Goal: Transaction & Acquisition: Purchase product/service

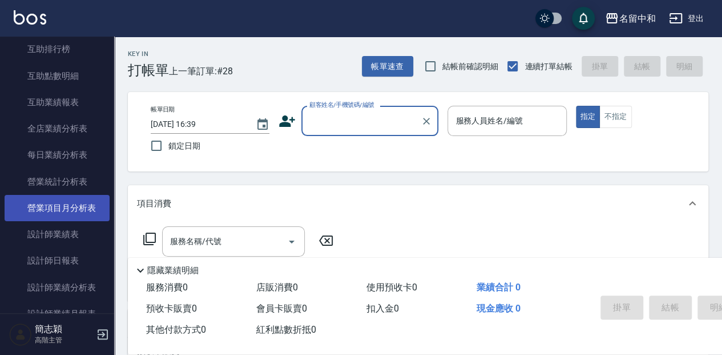
scroll to position [609, 0]
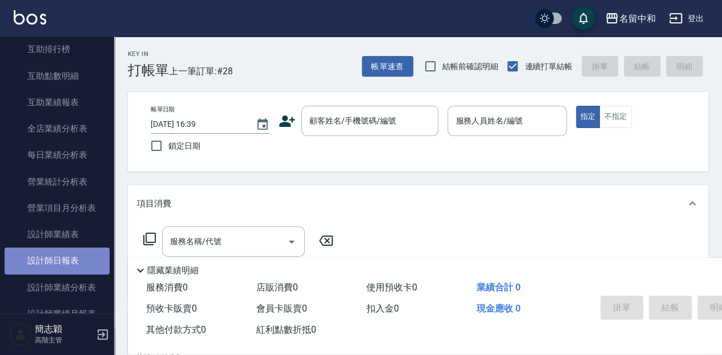
click at [79, 261] on link "設計師日報表" at bounding box center [57, 260] width 105 height 26
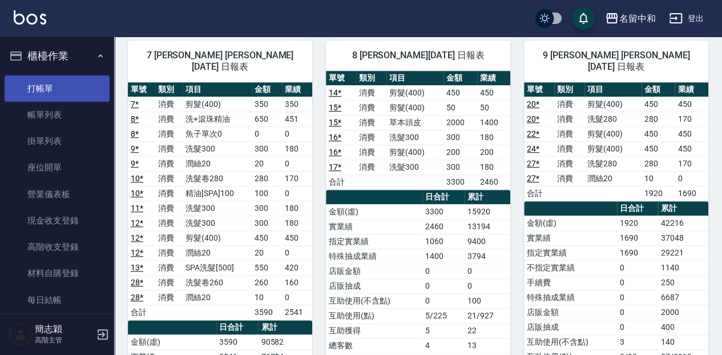
scroll to position [533, 0]
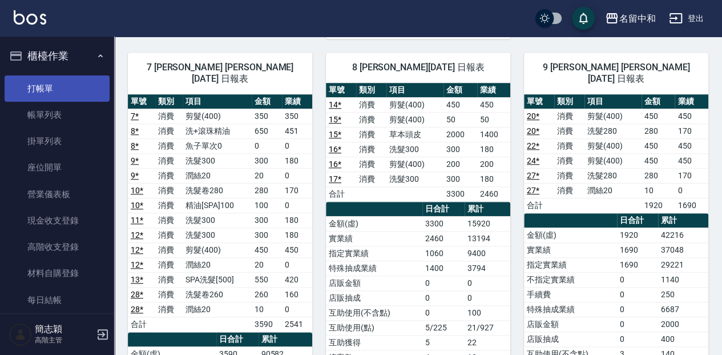
click at [73, 87] on link "打帳單" at bounding box center [57, 88] width 105 height 26
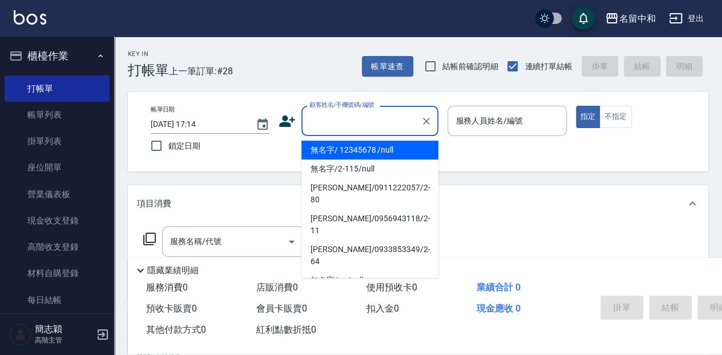
type input "無名字/ 12345678 /null"
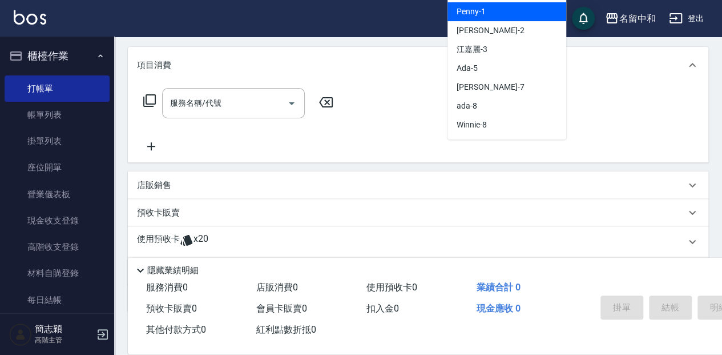
scroll to position [152, 0]
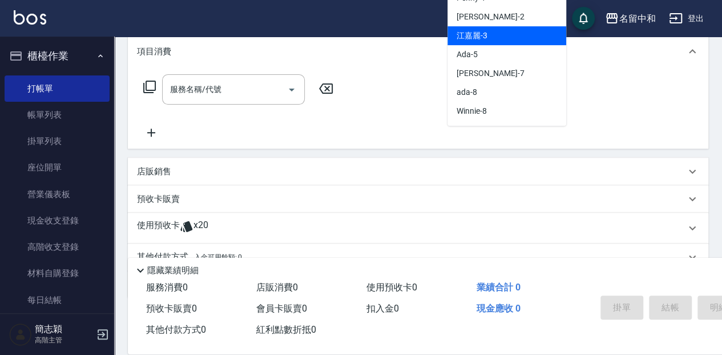
type input "江嘉麗-3"
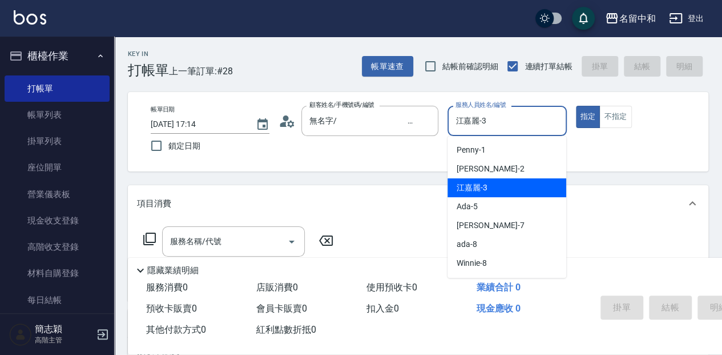
type button "true"
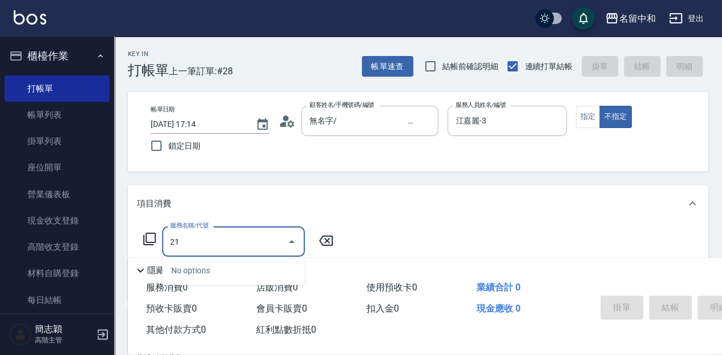
type input "2"
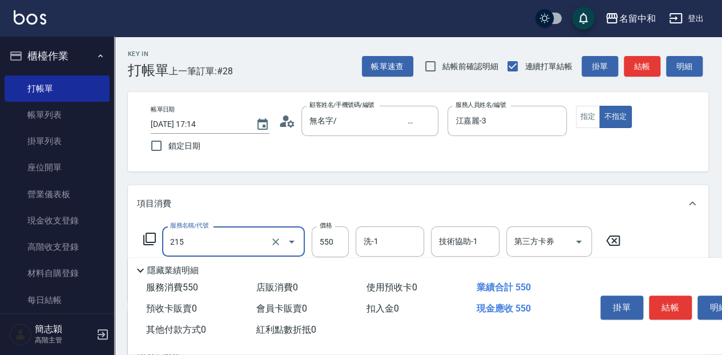
type input "SPA洗髮[500](215)"
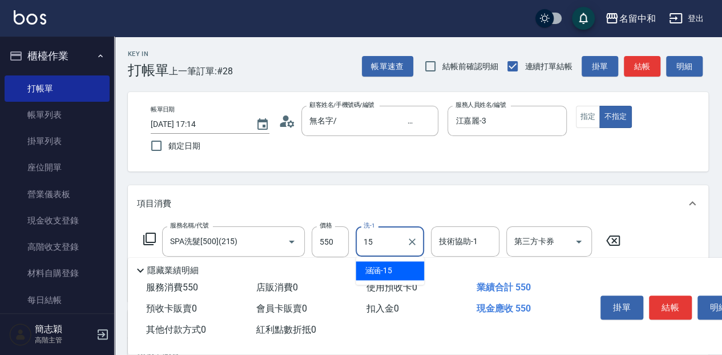
type input "涵涵-15"
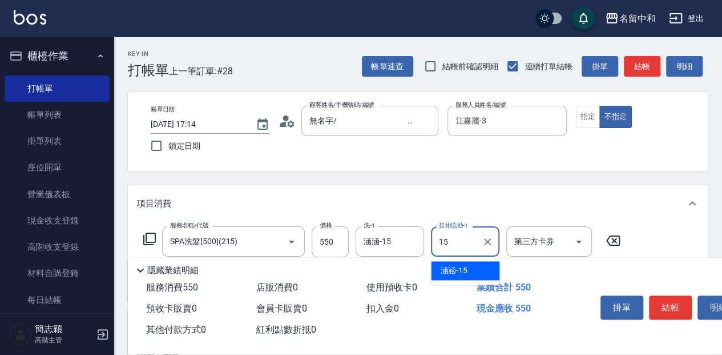
type input "涵涵-15"
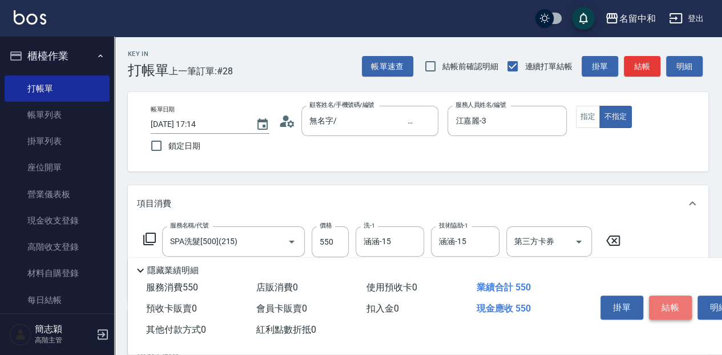
click at [675, 305] on button "結帳" at bounding box center [670, 307] width 43 height 24
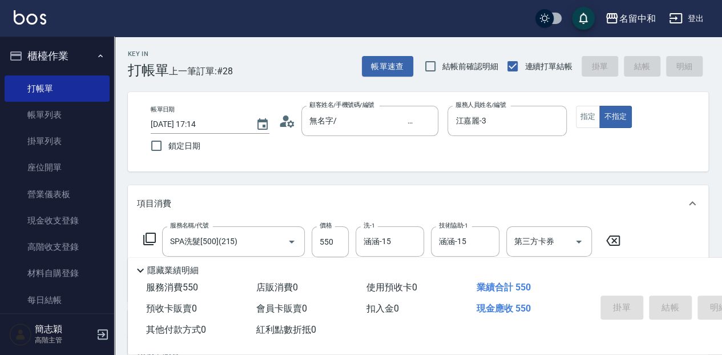
type input "[DATE] 17:40"
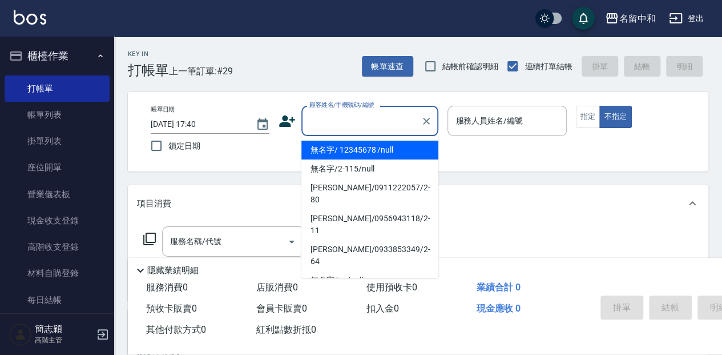
type input "無名字/ 12345678 /null"
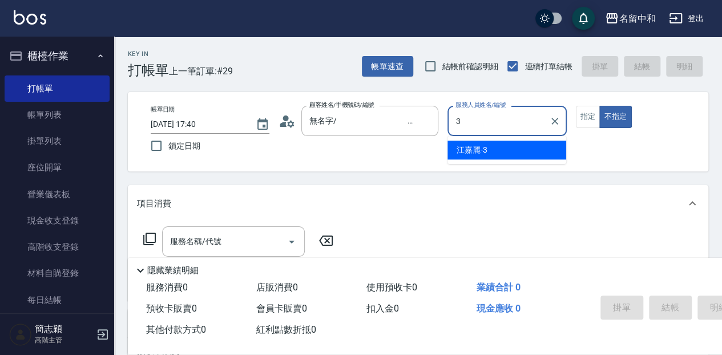
type input "江嘉麗-3"
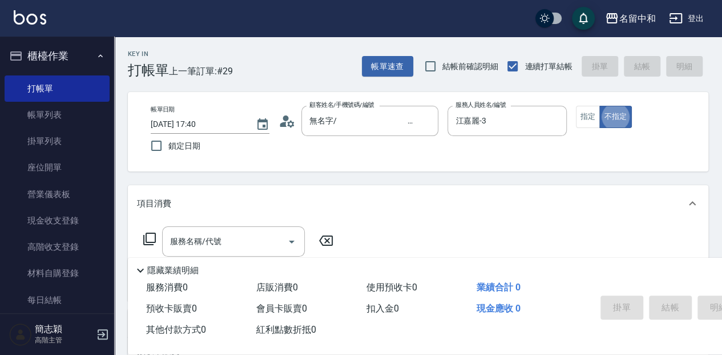
type button "false"
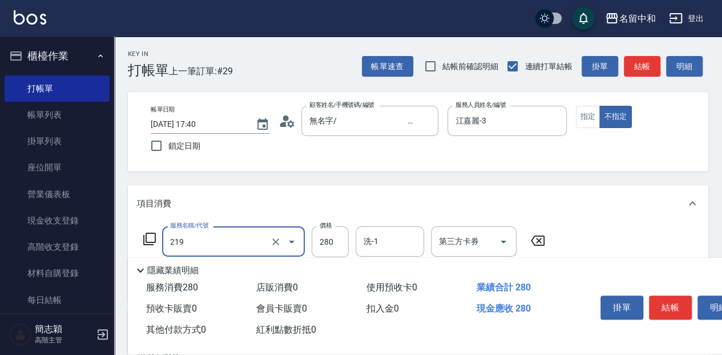
type input "洗髮280(219)"
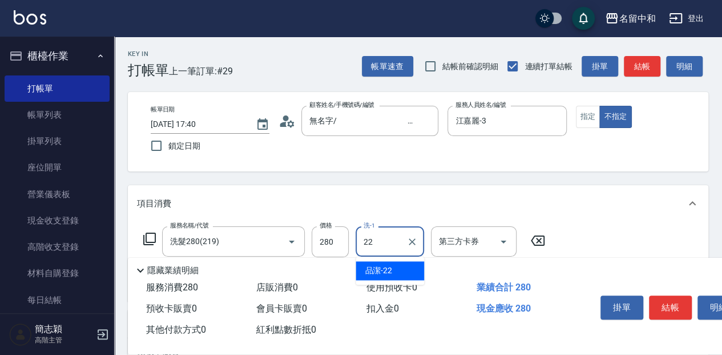
type input "品潔-22"
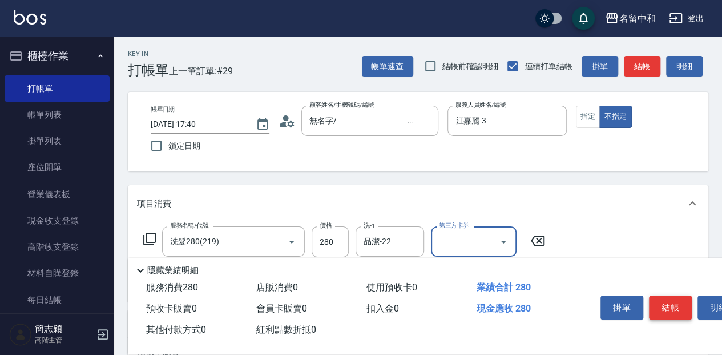
click at [657, 307] on button "結帳" at bounding box center [670, 307] width 43 height 24
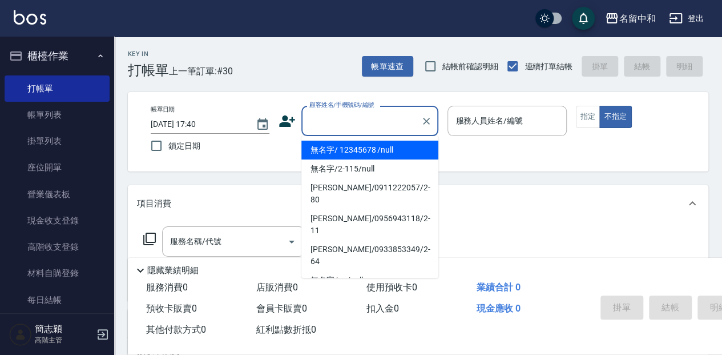
type input "無名字/ 12345678 /null"
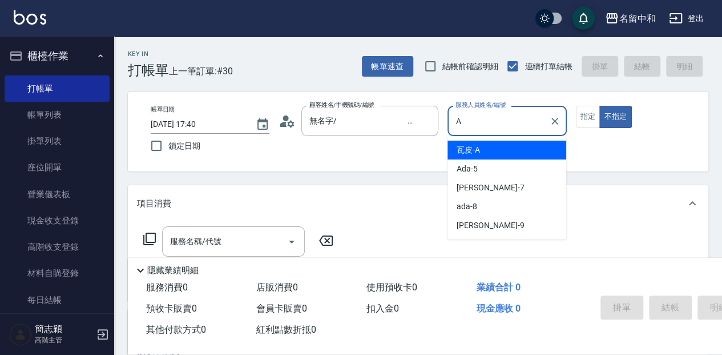
type input "瓦皮-A"
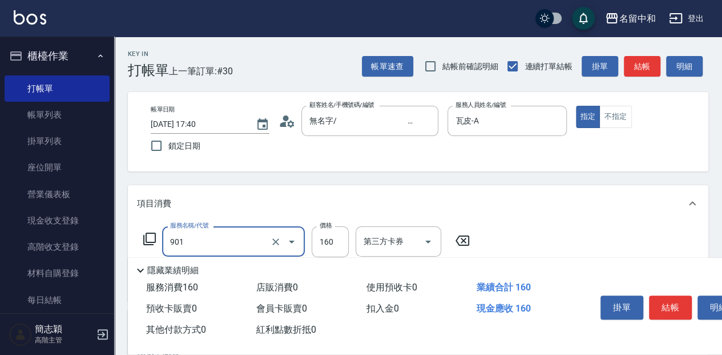
type input "修手(901)"
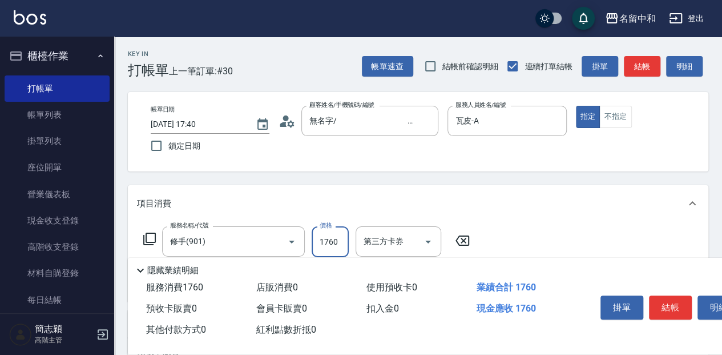
type input "1760"
click at [674, 305] on button "結帳" at bounding box center [670, 307] width 43 height 24
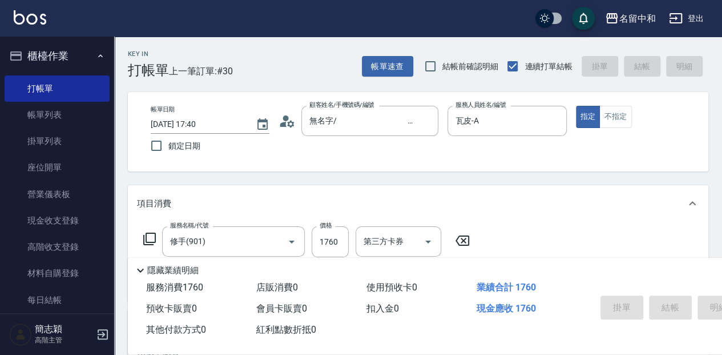
type input "[DATE] 17:41"
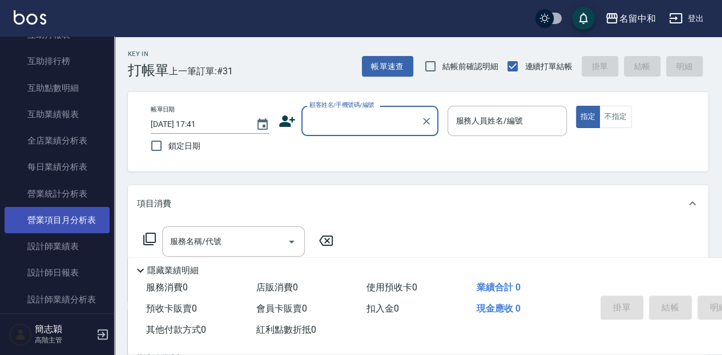
scroll to position [609, 0]
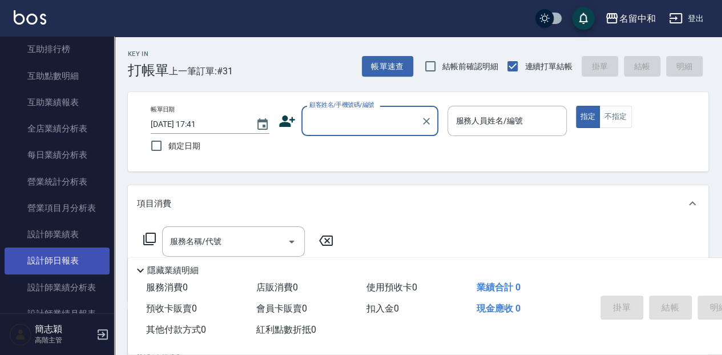
click at [71, 257] on link "設計師日報表" at bounding box center [57, 260] width 105 height 26
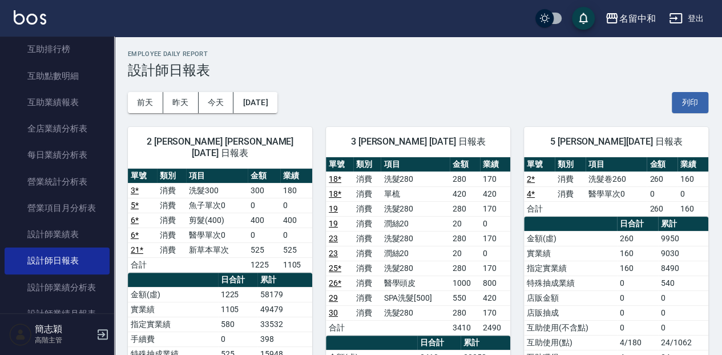
click at [108, 41] on nav "櫃檯作業 打帳單 帳單列表 掛單列表 座位開單 營業儀表板 現金收支登錄 高階收支登錄 材料自購登錄 每日結帳 排班表 現場電腦打卡 掃碼打卡 預約管理 預約…" at bounding box center [57, 175] width 114 height 276
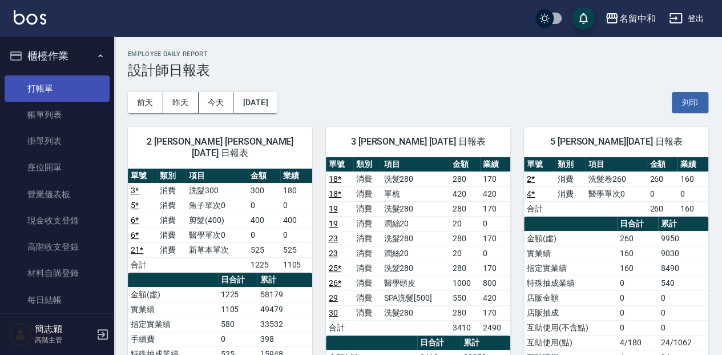
click at [79, 90] on link "打帳單" at bounding box center [57, 88] width 105 height 26
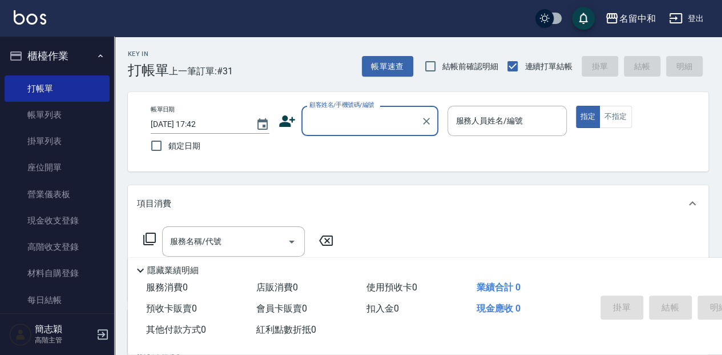
drag, startPoint x: 327, startPoint y: 112, endPoint x: 333, endPoint y: 120, distance: 10.2
click at [329, 115] on input "顧客姓名/手機號碼/編號" at bounding box center [362, 121] width 110 height 20
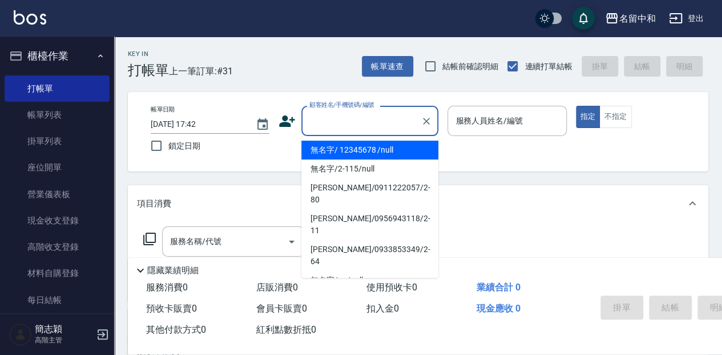
click at [339, 149] on li "無名字/ 12345678 /null" at bounding box center [369, 149] width 137 height 19
type input "無名字/ 12345678 /null"
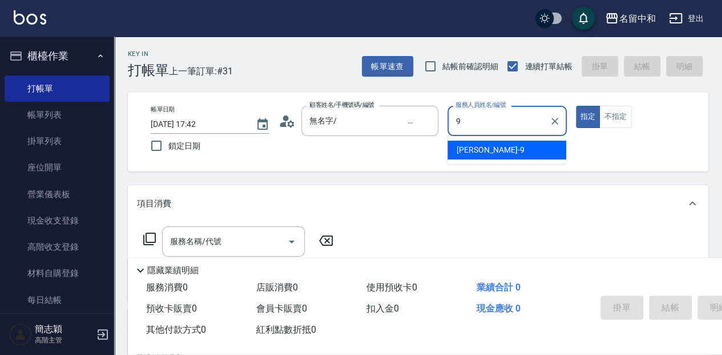
type input "[PERSON_NAME]-9"
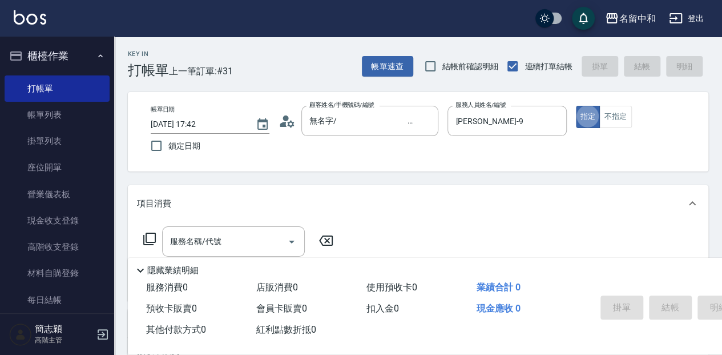
type button "true"
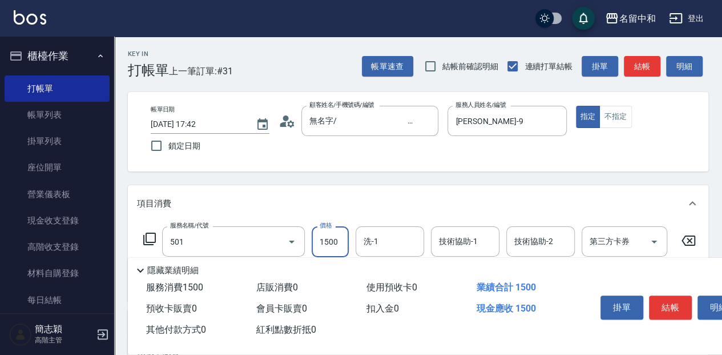
type input "染髮(1500](501)"
type input "2170"
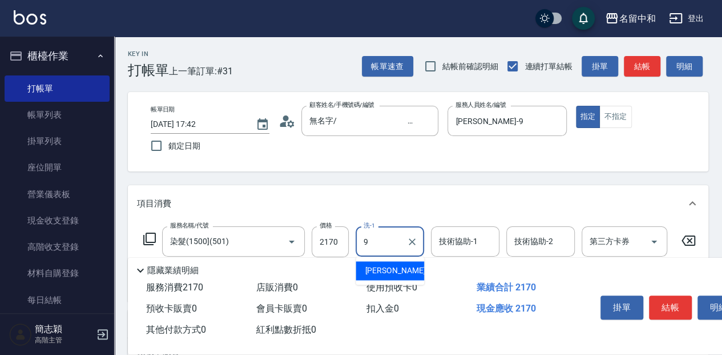
type input "[PERSON_NAME]-9"
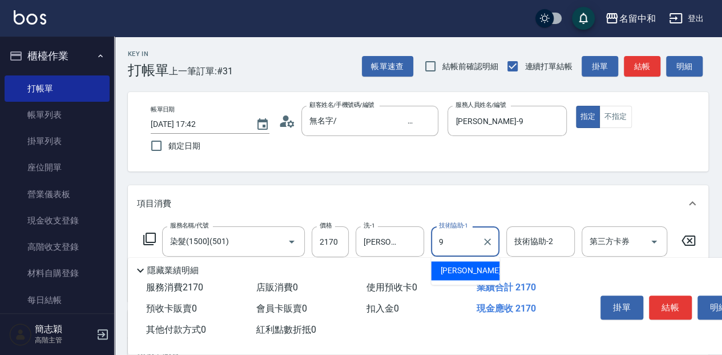
type input "[PERSON_NAME]-9"
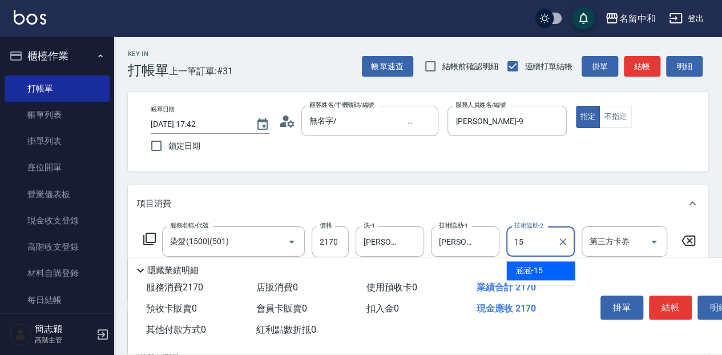
type input "涵涵-15"
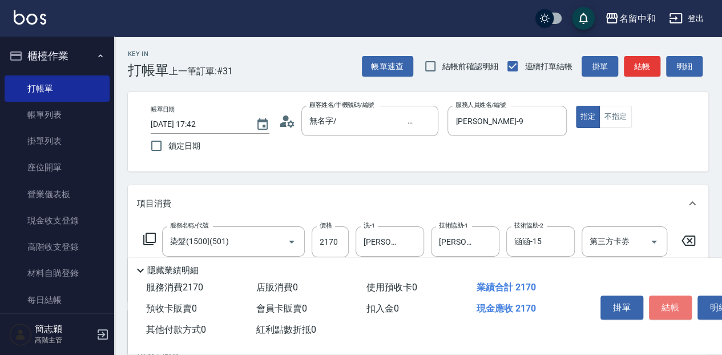
click at [662, 298] on button "結帳" at bounding box center [670, 307] width 43 height 24
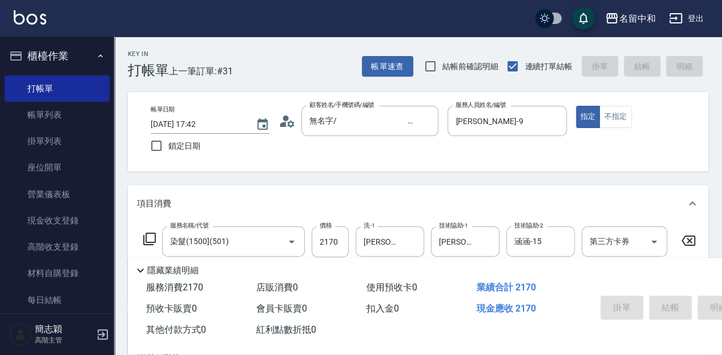
type input "[DATE] 18:10"
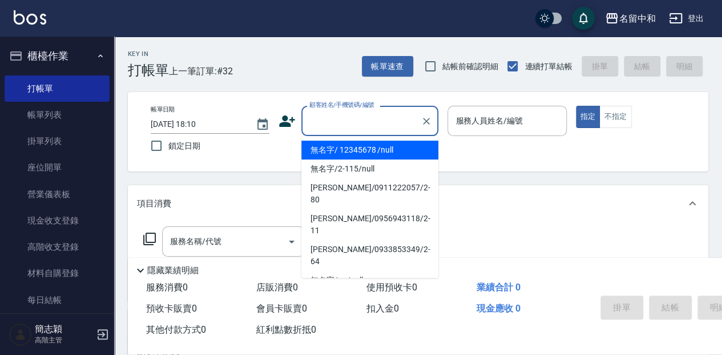
type input "無名字/ 12345678 /null"
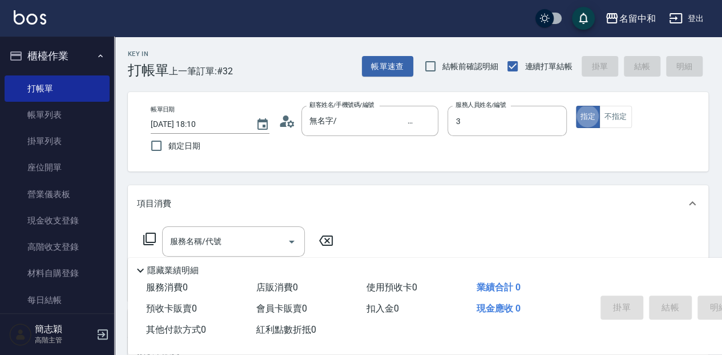
type input "江嘉麗-3"
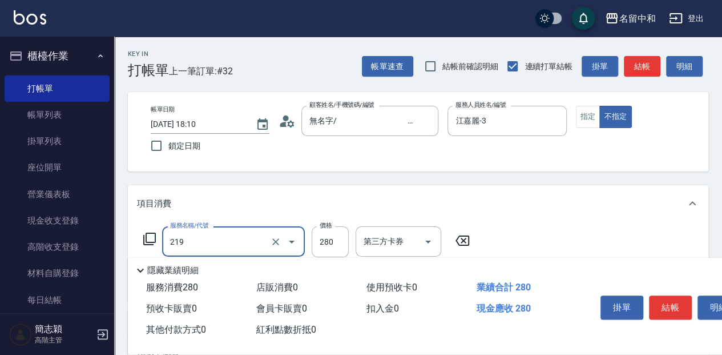
type input "洗髮280(219)"
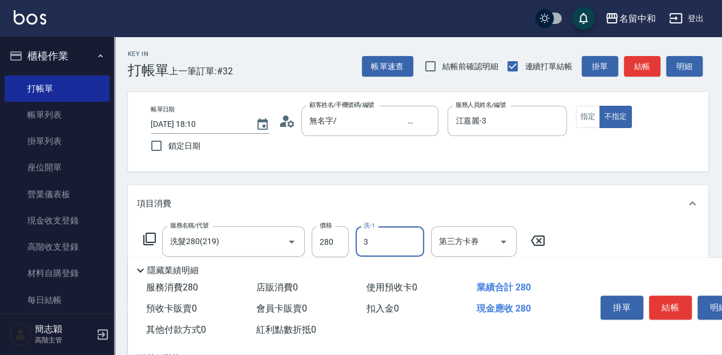
type input "江嘉麗-3"
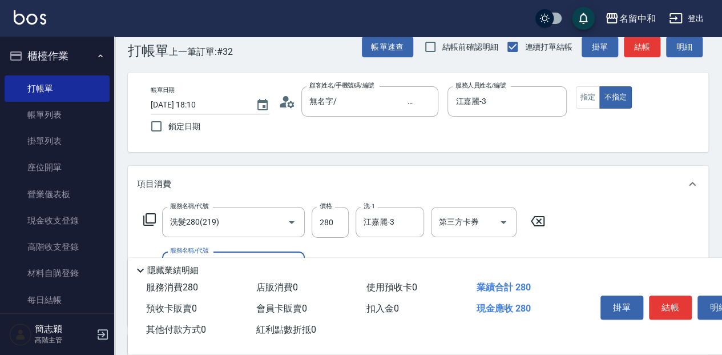
scroll to position [38, 0]
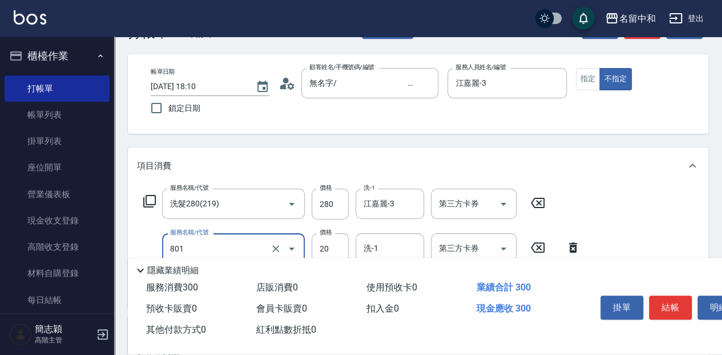
type input "潤絲20(801)"
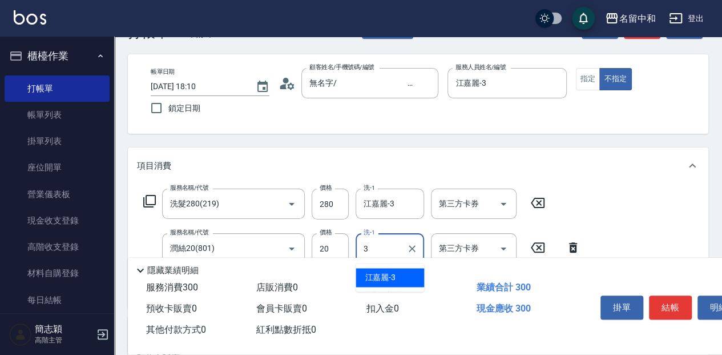
type input "江嘉麗-3"
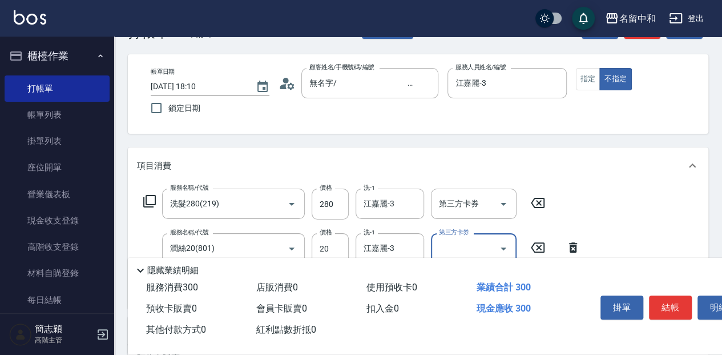
click at [682, 300] on button "結帳" at bounding box center [670, 307] width 43 height 24
click at [682, 300] on div "掛單 結帳 明細" at bounding box center [670, 309] width 149 height 36
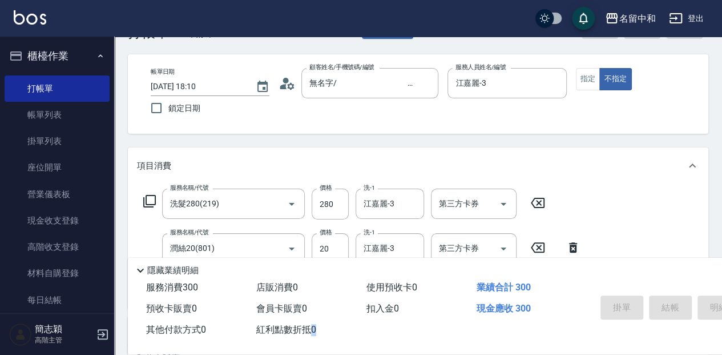
type input "[DATE] 18:29"
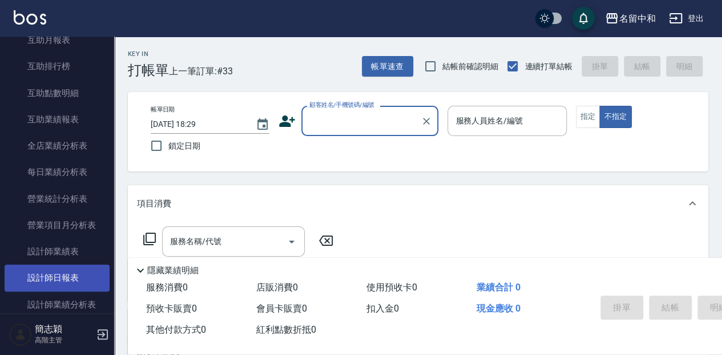
scroll to position [609, 0]
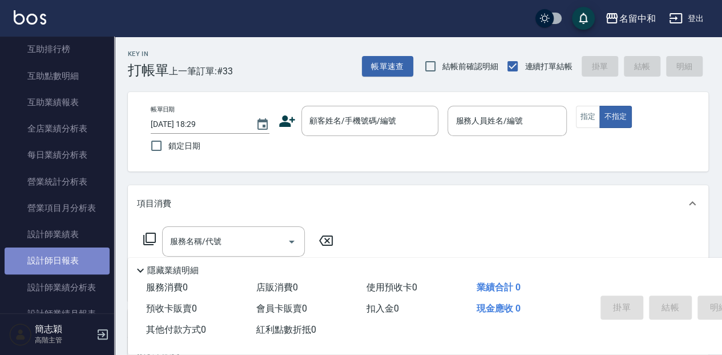
click at [84, 260] on link "設計師日報表" at bounding box center [57, 260] width 105 height 26
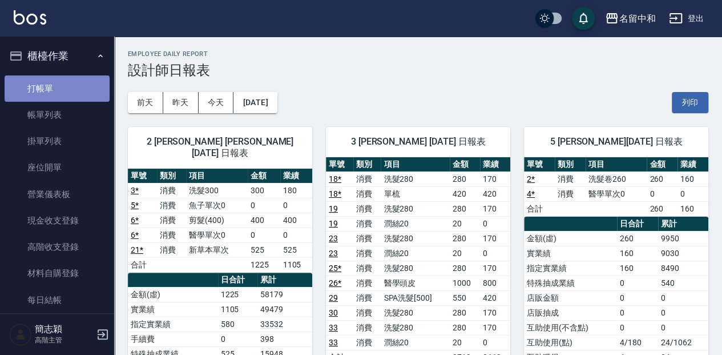
click at [58, 85] on link "打帳單" at bounding box center [57, 88] width 105 height 26
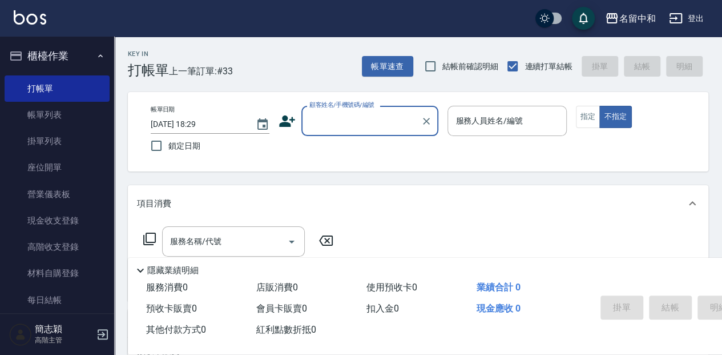
drag, startPoint x: 340, startPoint y: 122, endPoint x: 344, endPoint y: 132, distance: 11.4
click at [340, 122] on input "顧客姓名/手機號碼/編號" at bounding box center [362, 121] width 110 height 20
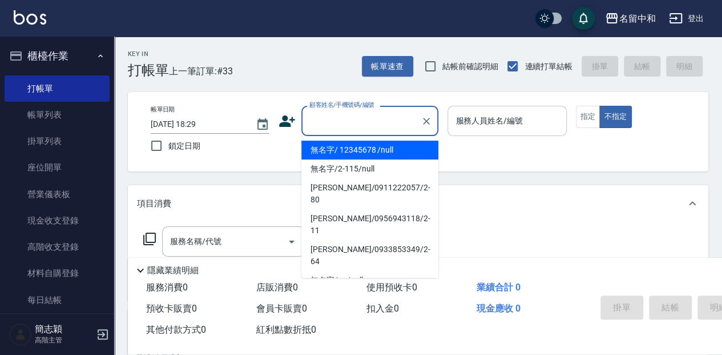
drag, startPoint x: 332, startPoint y: 148, endPoint x: 485, endPoint y: 132, distance: 153.2
click at [333, 147] on li "無名字/ 12345678 /null" at bounding box center [369, 149] width 137 height 19
type input "無名字/ 12345678 /null"
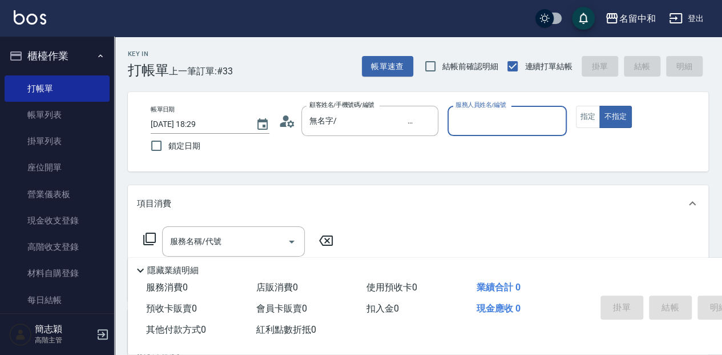
click at [481, 129] on input "服務人員姓名/編號" at bounding box center [507, 121] width 108 height 20
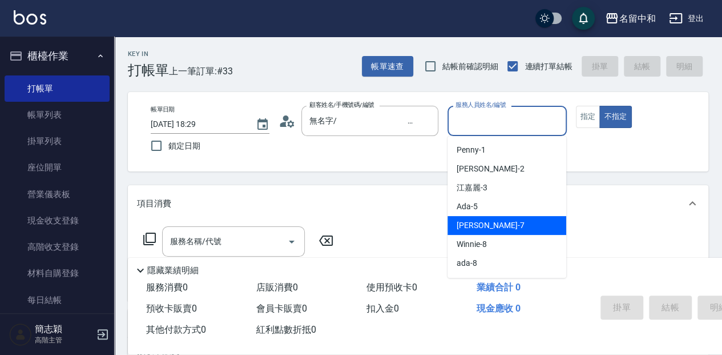
click at [484, 224] on span "[PERSON_NAME] -7" at bounding box center [490, 225] width 67 height 12
type input "[PERSON_NAME]-7"
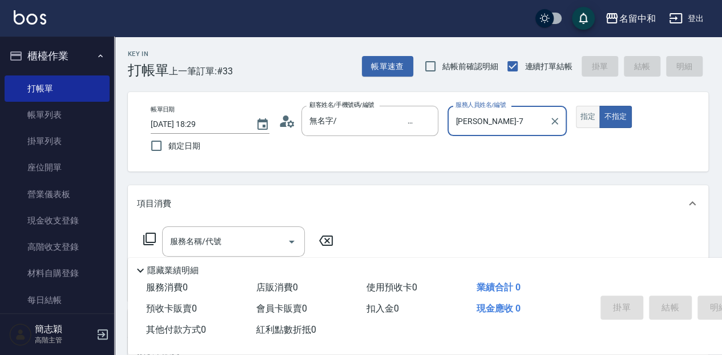
click at [589, 116] on button "指定" at bounding box center [588, 117] width 25 height 22
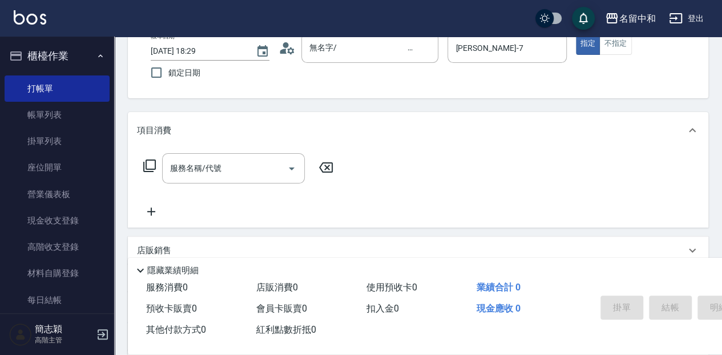
scroll to position [76, 0]
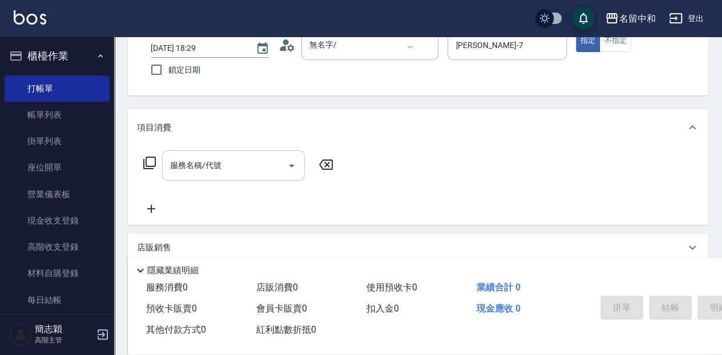
drag, startPoint x: 234, startPoint y: 174, endPoint x: 252, endPoint y: 179, distance: 18.8
click at [235, 175] on input "服務名稱/代號" at bounding box center [224, 165] width 115 height 20
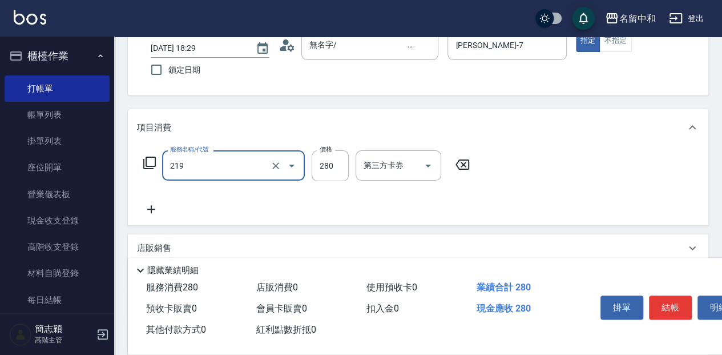
type input "洗髮280(219)"
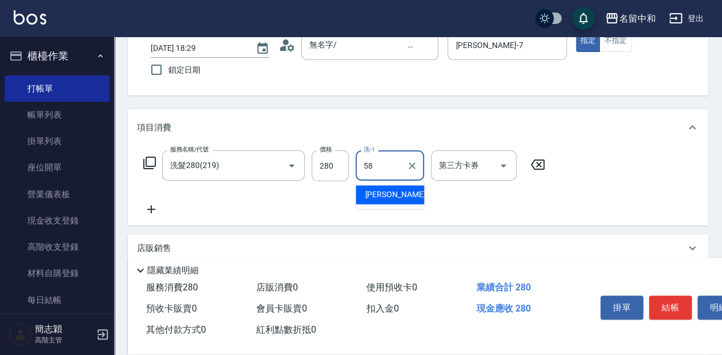
type input "[PERSON_NAME]-58"
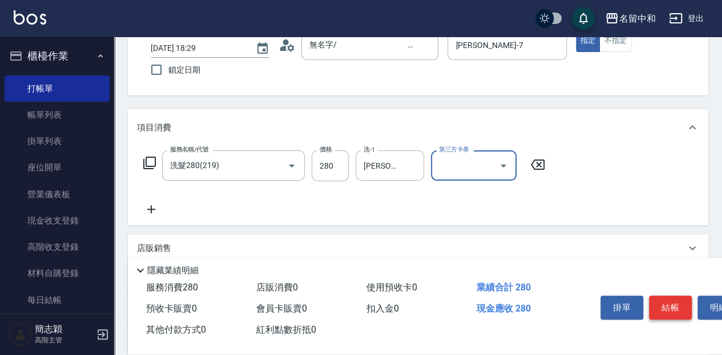
click at [677, 300] on button "結帳" at bounding box center [670, 307] width 43 height 24
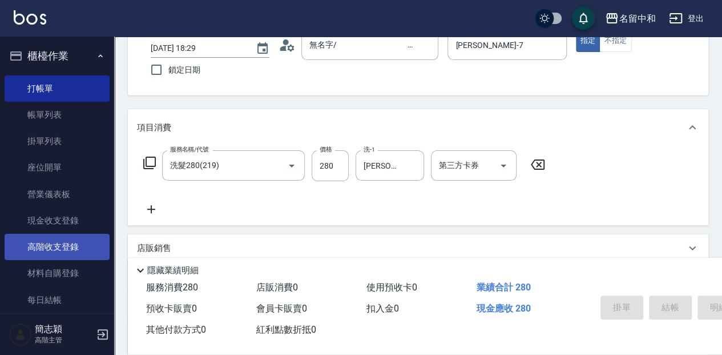
type input "[DATE] 18:38"
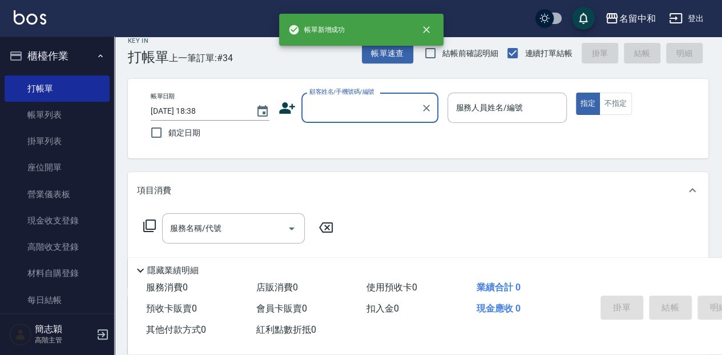
scroll to position [0, 0]
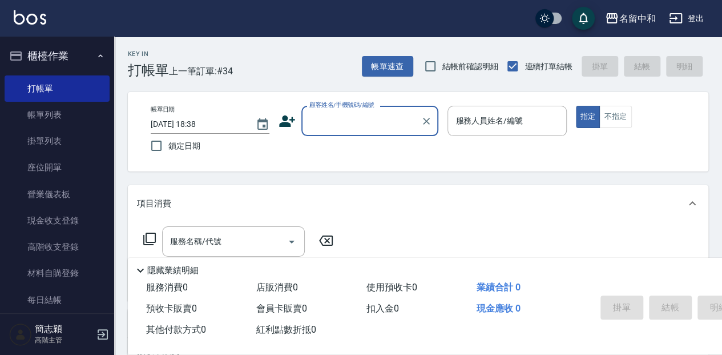
click at [332, 129] on input "顧客姓名/手機號碼/編號" at bounding box center [362, 121] width 110 height 20
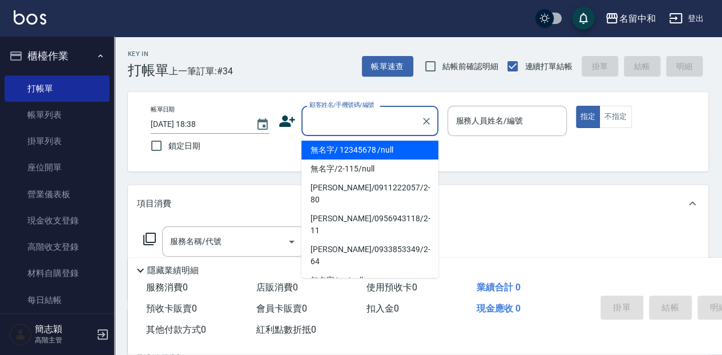
click at [334, 146] on li "無名字/ 12345678 /null" at bounding box center [369, 149] width 137 height 19
type input "無名字/ 12345678 /null"
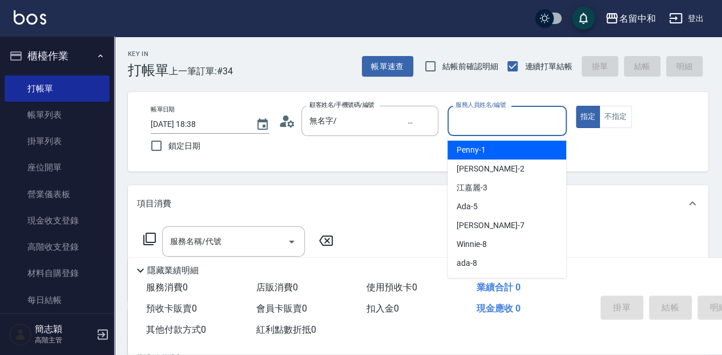
click at [476, 119] on input "服務人員姓名/編號" at bounding box center [507, 121] width 108 height 20
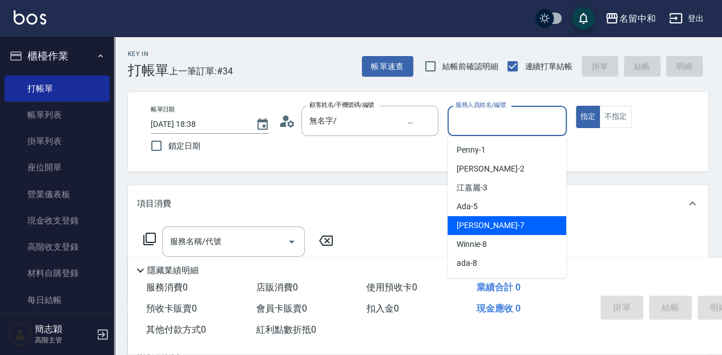
click at [504, 220] on div "[PERSON_NAME] -7" at bounding box center [507, 225] width 119 height 19
type input "[PERSON_NAME]-7"
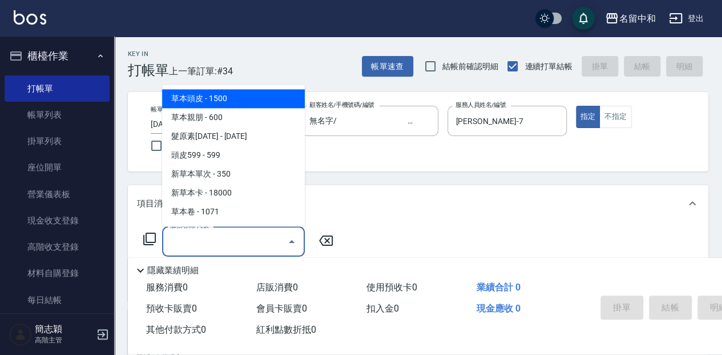
click at [244, 248] on input "服務名稱/代號" at bounding box center [224, 241] width 115 height 20
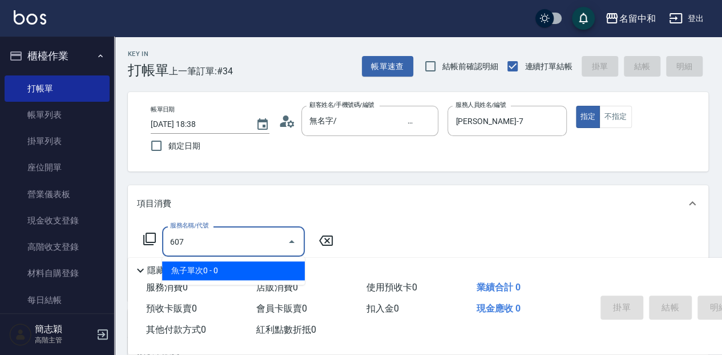
type input "魚子單次0(607)"
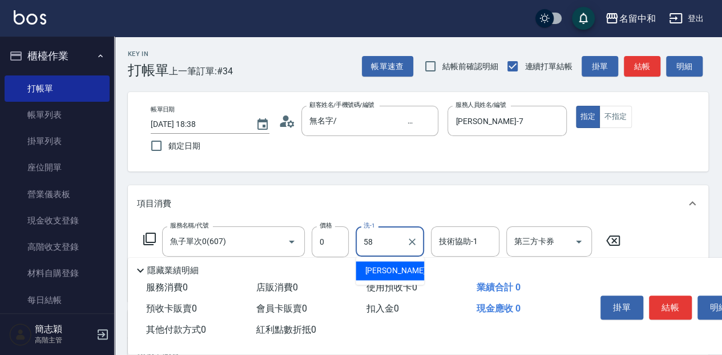
type input "[PERSON_NAME]-58"
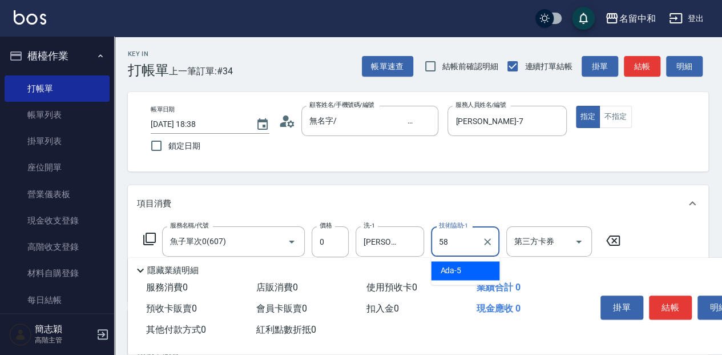
type input "[PERSON_NAME]-58"
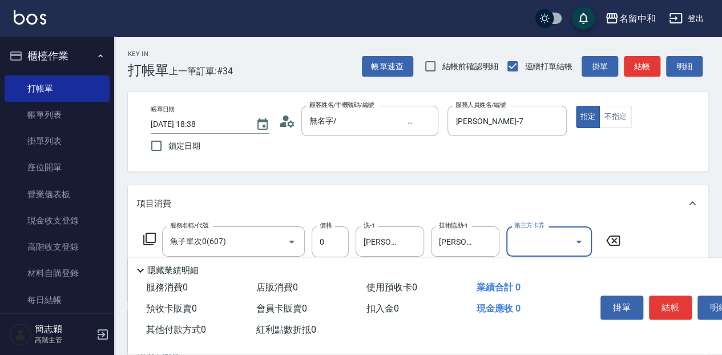
click at [658, 300] on button "結帳" at bounding box center [670, 307] width 43 height 24
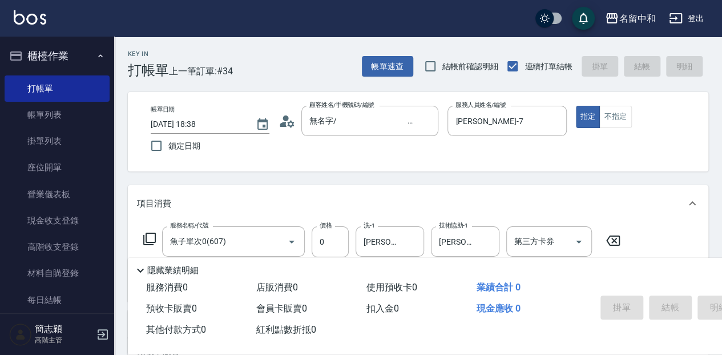
type input "[DATE] 18:39"
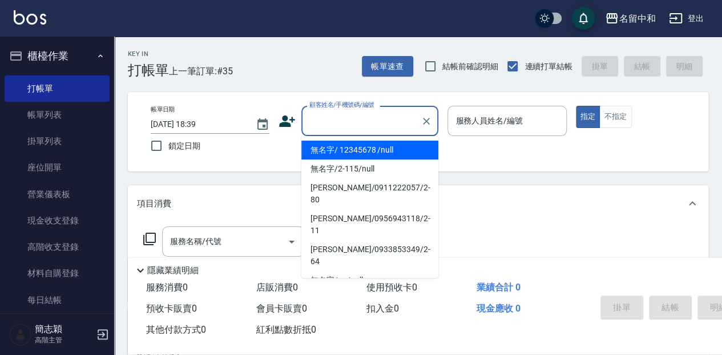
click at [393, 120] on input "顧客姓名/手機號碼/編號" at bounding box center [362, 121] width 110 height 20
click at [384, 151] on li "無名字/ 12345678 /null" at bounding box center [369, 149] width 137 height 19
type input "無名字/ 12345678 /null"
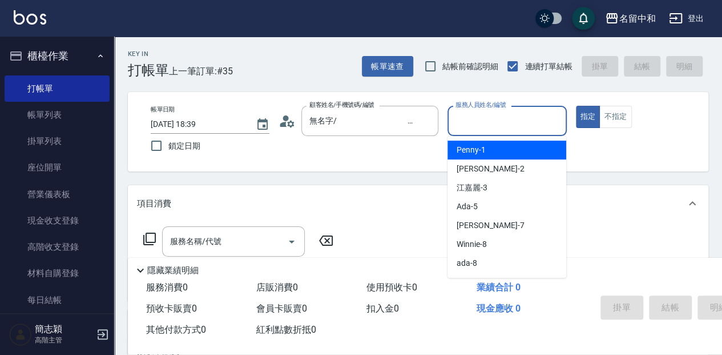
click at [495, 120] on input "服務人員姓名/編號" at bounding box center [507, 121] width 108 height 20
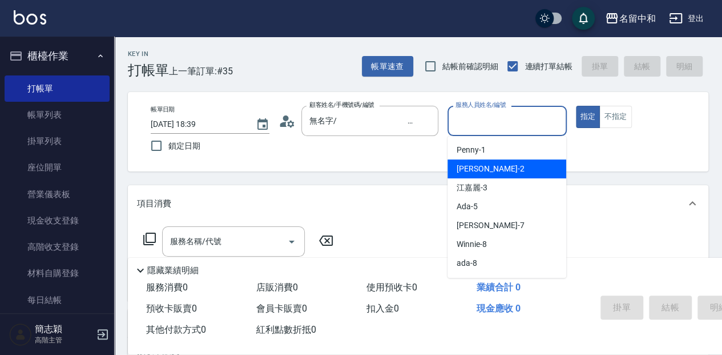
click at [478, 171] on span "[PERSON_NAME] -2" at bounding box center [490, 169] width 67 height 12
type input "[PERSON_NAME]-2"
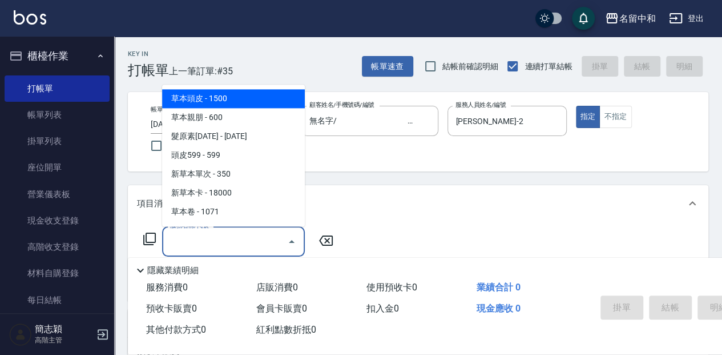
click at [255, 237] on input "服務名稱/代號" at bounding box center [224, 241] width 115 height 20
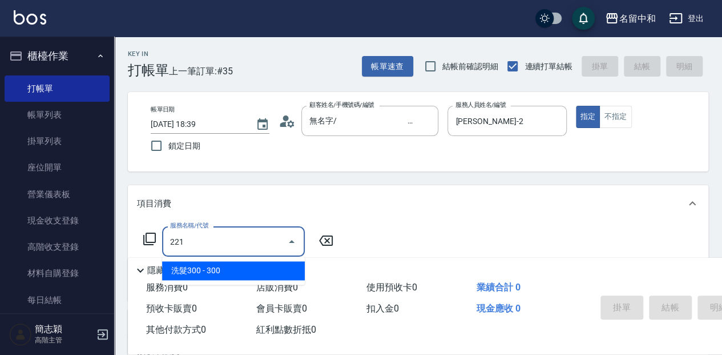
click at [260, 275] on span "洗髮300 - 300" at bounding box center [233, 270] width 143 height 19
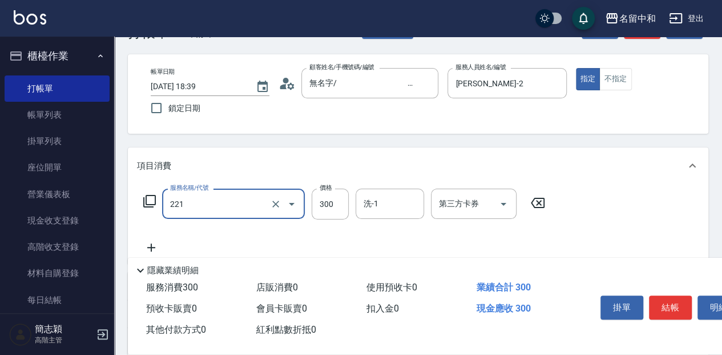
scroll to position [76, 0]
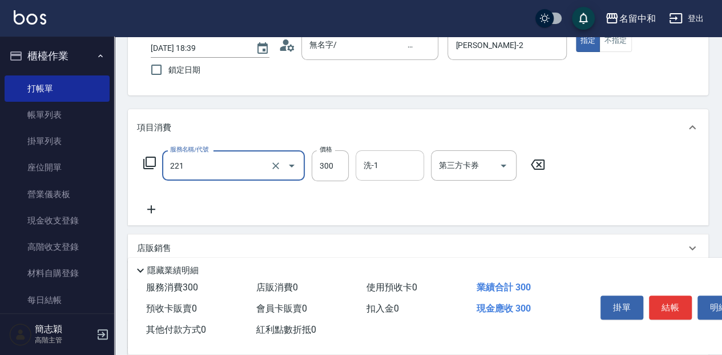
type input "洗髮300(221)"
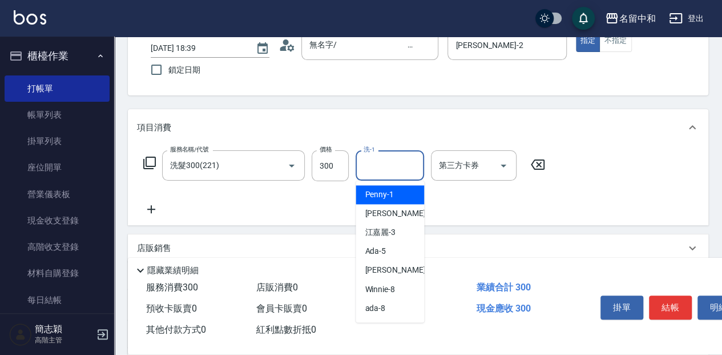
click at [386, 160] on input "洗-1" at bounding box center [390, 165] width 58 height 20
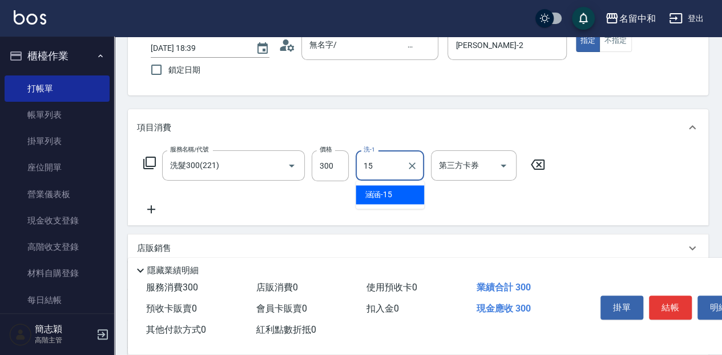
drag, startPoint x: 402, startPoint y: 197, endPoint x: 315, endPoint y: 215, distance: 89.1
click at [402, 196] on div "涵涵 -15" at bounding box center [390, 194] width 69 height 19
type input "涵涵-15"
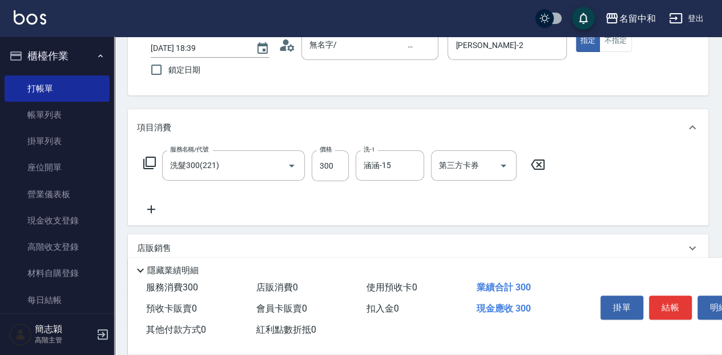
click at [153, 211] on icon at bounding box center [151, 209] width 29 height 14
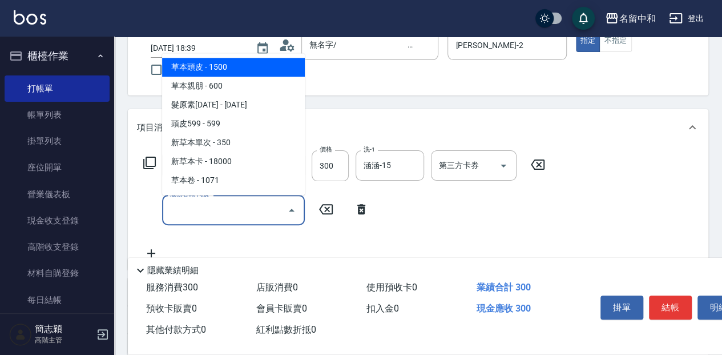
click at [242, 207] on input "服務名稱/代號" at bounding box center [224, 210] width 115 height 20
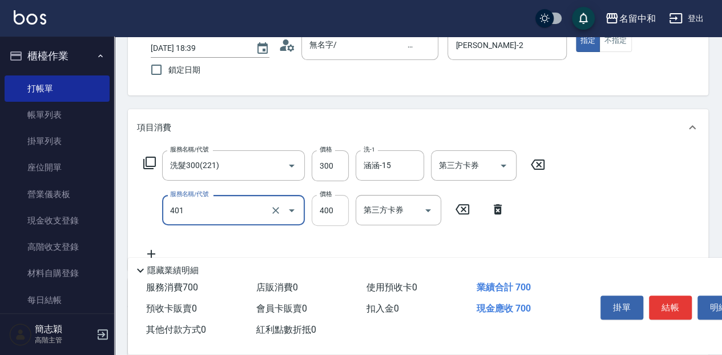
type input "剪髮(400)(401)"
click at [333, 207] on input "400" at bounding box center [330, 210] width 37 height 31
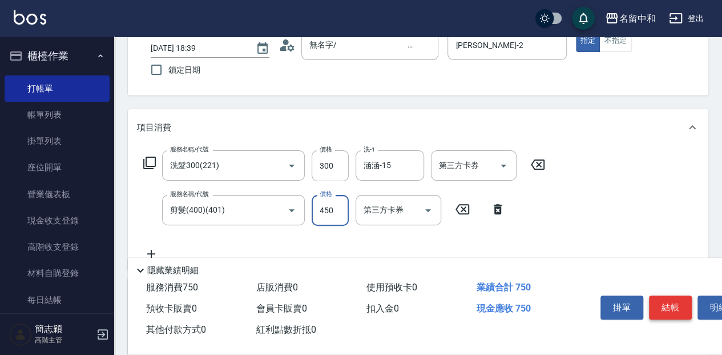
type input "450"
click at [670, 304] on button "結帳" at bounding box center [670, 307] width 43 height 24
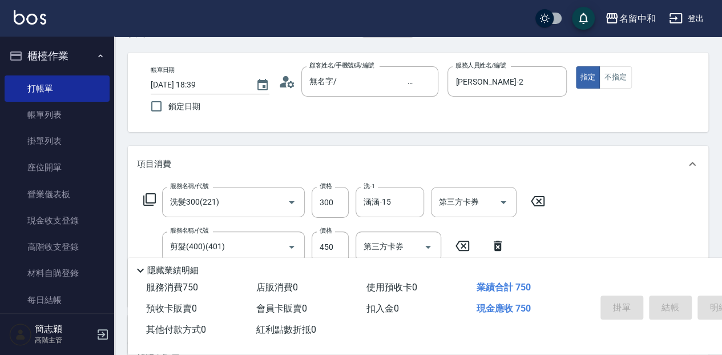
scroll to position [33, 0]
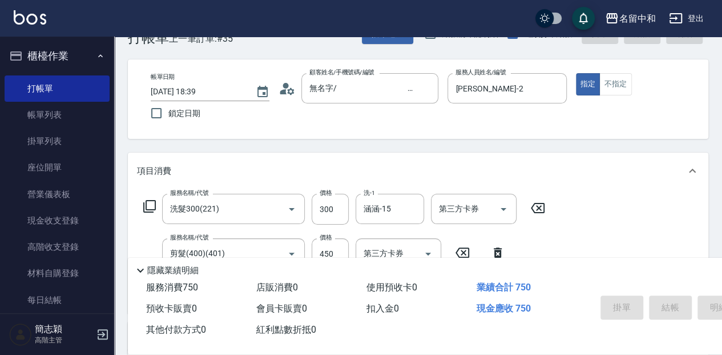
type input "[DATE] 18:51"
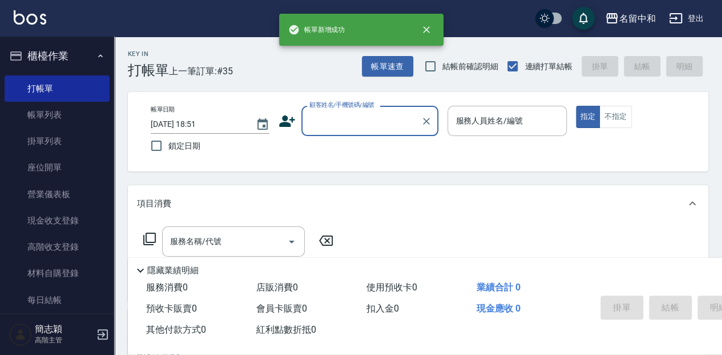
scroll to position [0, 0]
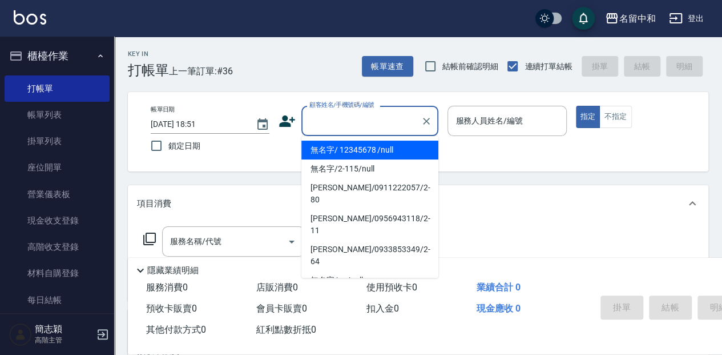
click at [384, 121] on input "顧客姓名/手機號碼/編號" at bounding box center [362, 121] width 110 height 20
click at [387, 148] on li "無名字/ 12345678 /null" at bounding box center [369, 149] width 137 height 19
type input "無名字/ 12345678 /null"
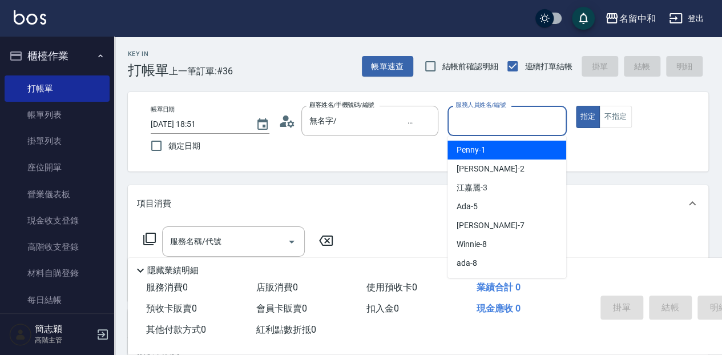
click at [495, 118] on input "服務人員姓名/編號" at bounding box center [507, 121] width 108 height 20
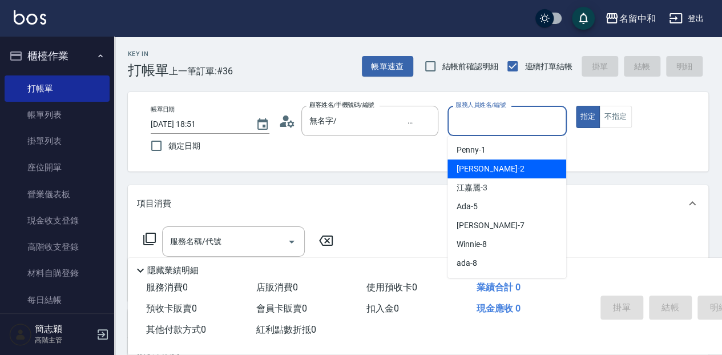
click at [500, 167] on div "[PERSON_NAME] -2" at bounding box center [507, 168] width 119 height 19
type input "[PERSON_NAME]-2"
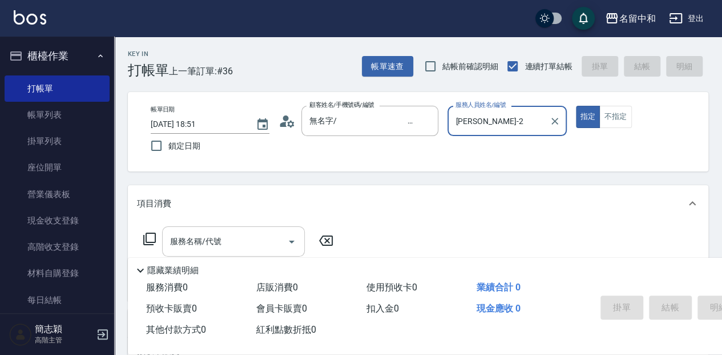
click at [237, 234] on input "服務名稱/代號" at bounding box center [224, 241] width 115 height 20
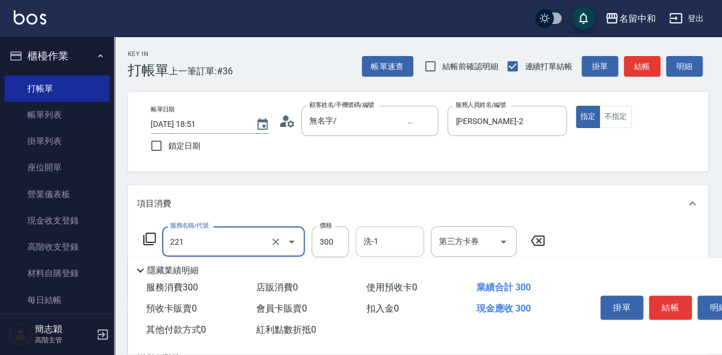
type input "洗髮300(221)"
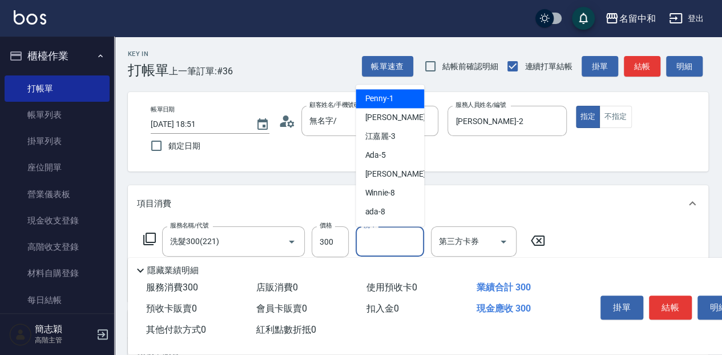
click at [400, 241] on input "洗-1" at bounding box center [390, 241] width 58 height 20
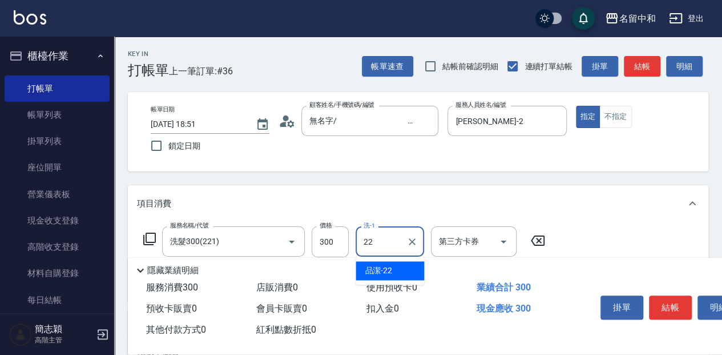
click at [412, 265] on div "品潔 -22" at bounding box center [390, 270] width 69 height 19
type input "品潔-22"
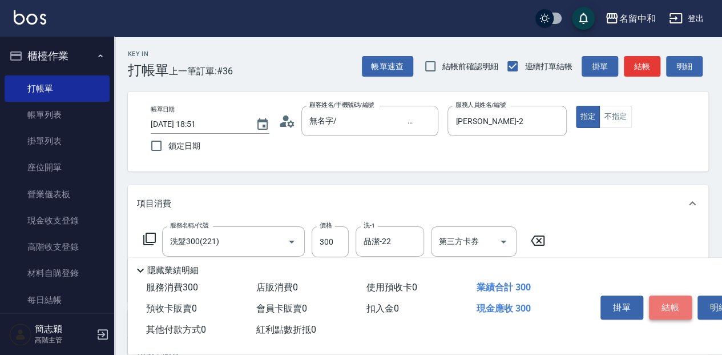
click at [674, 303] on button "結帳" at bounding box center [670, 307] width 43 height 24
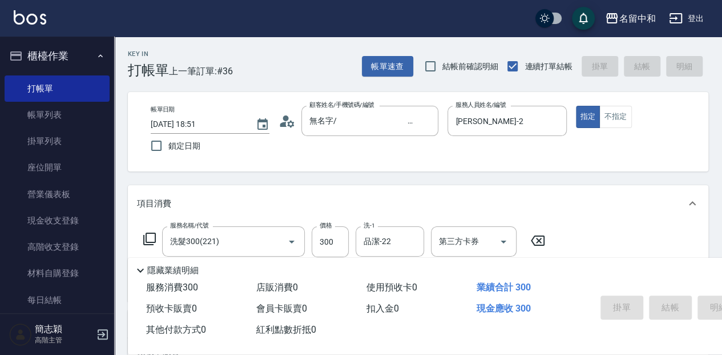
type input "[DATE] 18:52"
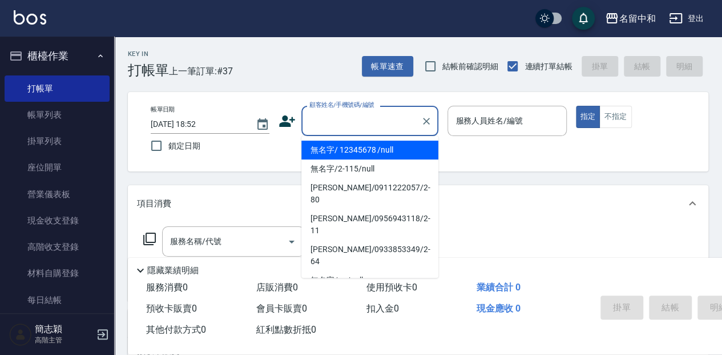
click at [363, 111] on input "顧客姓名/手機號碼/編號" at bounding box center [362, 121] width 110 height 20
click at [372, 152] on li "無名字/ 12345678 /null" at bounding box center [369, 149] width 137 height 19
type input "無名字/ 12345678 /null"
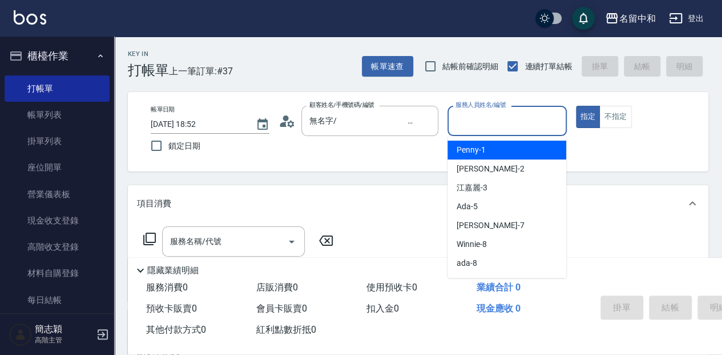
click at [517, 125] on input "服務人員姓名/編號" at bounding box center [507, 121] width 108 height 20
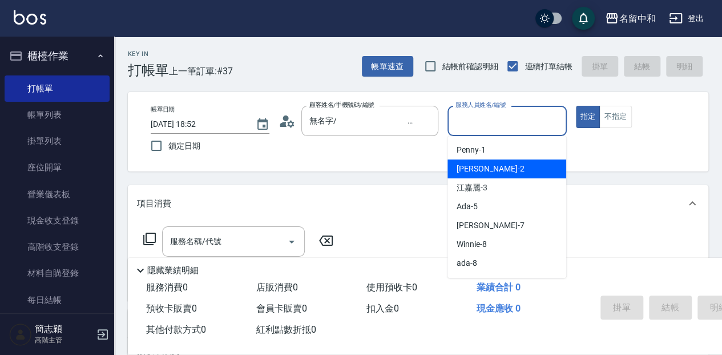
drag, startPoint x: 496, startPoint y: 170, endPoint x: 339, endPoint y: 187, distance: 157.4
click at [490, 170] on div "[PERSON_NAME] -2" at bounding box center [507, 168] width 119 height 19
type input "[PERSON_NAME]-2"
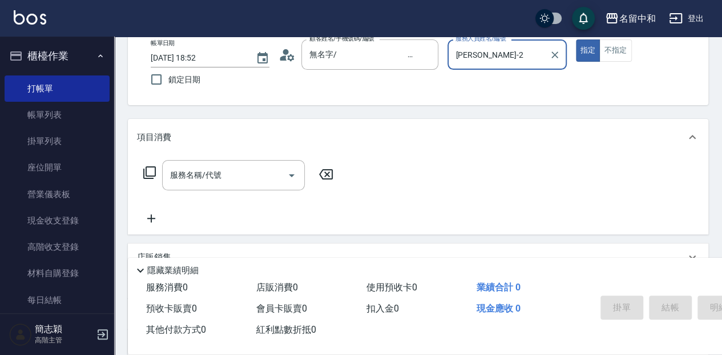
scroll to position [76, 0]
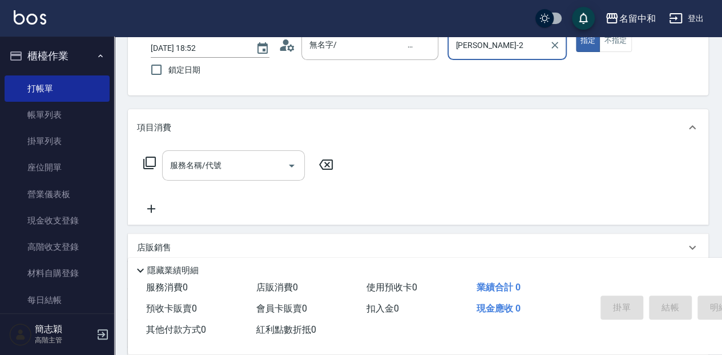
click at [234, 160] on input "服務名稱/代號" at bounding box center [224, 165] width 115 height 20
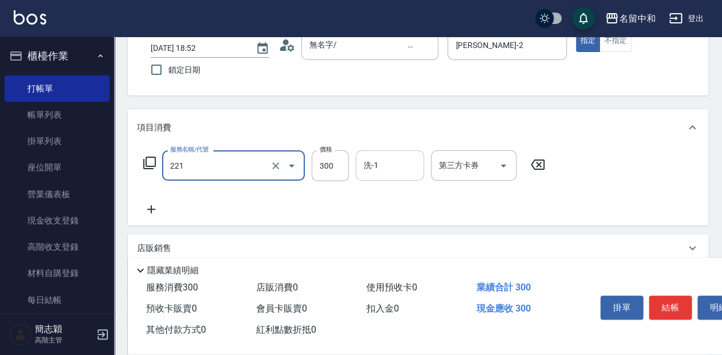
type input "洗髮300(221)"
click at [387, 162] on input "洗-1" at bounding box center [390, 165] width 58 height 20
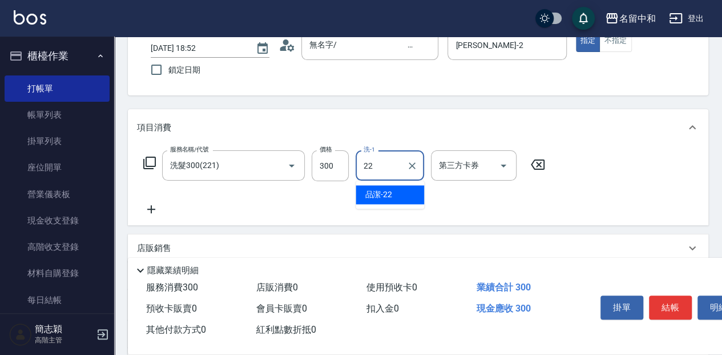
click at [400, 198] on div "品潔 -22" at bounding box center [390, 194] width 69 height 19
type input "品潔-22"
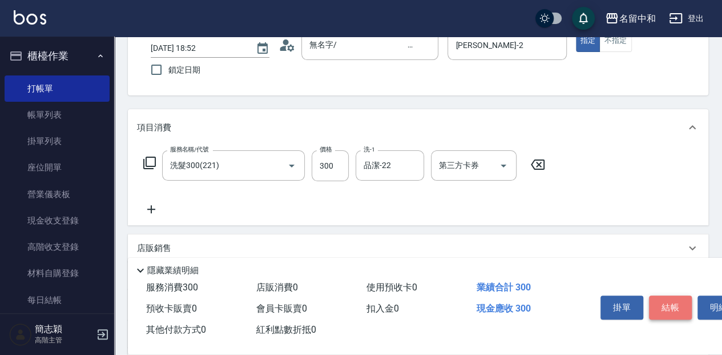
click at [674, 304] on button "結帳" at bounding box center [670, 307] width 43 height 24
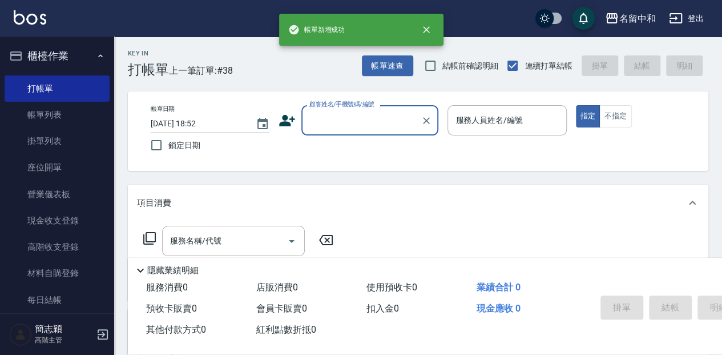
scroll to position [0, 0]
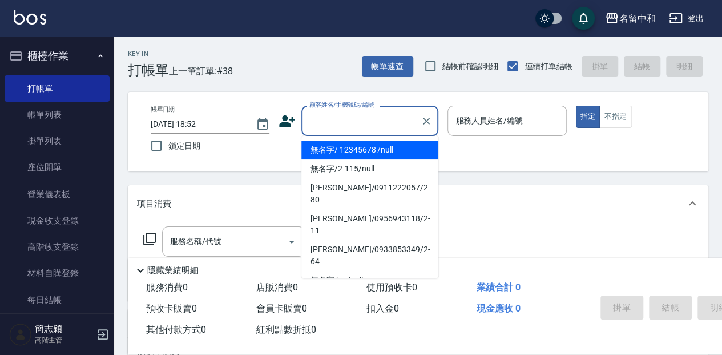
drag, startPoint x: 339, startPoint y: 128, endPoint x: 340, endPoint y: 118, distance: 10.9
click at [340, 121] on input "顧客姓名/手機號碼/編號" at bounding box center [362, 121] width 110 height 20
click at [343, 153] on li "無名字/ 12345678 /null" at bounding box center [369, 149] width 137 height 19
type input "無名字/ 12345678 /null"
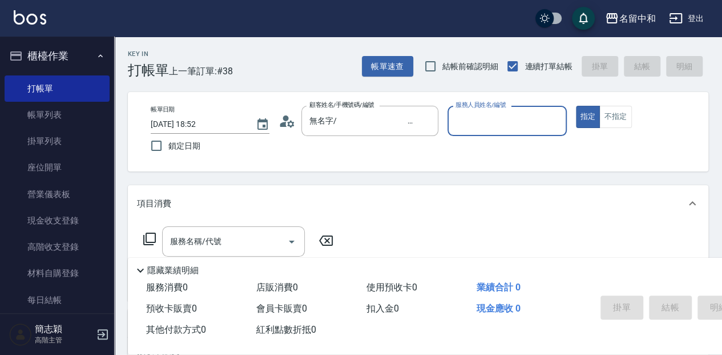
drag, startPoint x: 473, startPoint y: 102, endPoint x: 474, endPoint y: 109, distance: 7.4
click at [473, 102] on label "服務人員姓名/編號" at bounding box center [481, 104] width 50 height 9
click at [473, 111] on input "服務人員姓名/編號" at bounding box center [507, 121] width 108 height 20
drag, startPoint x: 484, startPoint y: 117, endPoint x: 481, endPoint y: 134, distance: 16.9
click at [484, 119] on input "服務人員姓名/編號" at bounding box center [507, 121] width 108 height 20
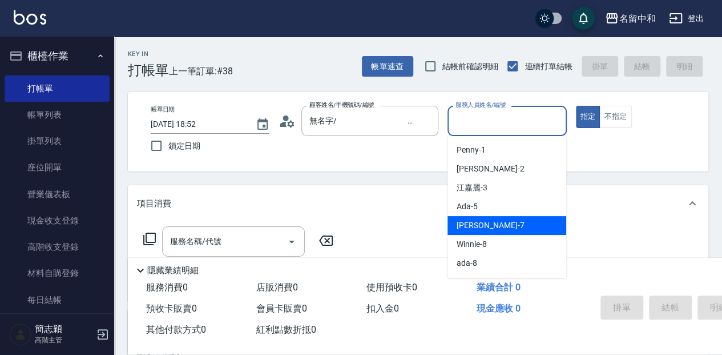
click at [464, 224] on span "[PERSON_NAME] -7" at bounding box center [490, 225] width 67 height 12
type input "[PERSON_NAME]-7"
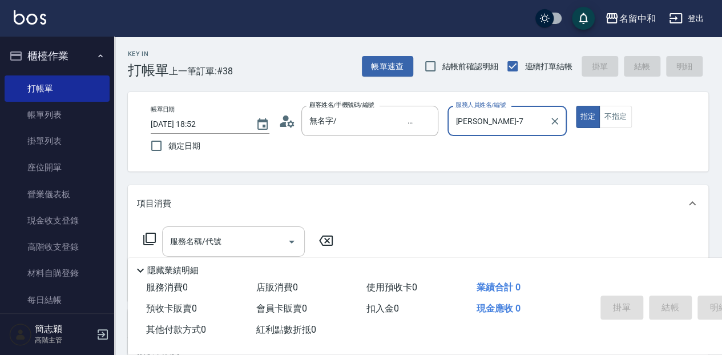
click at [239, 240] on input "服務名稱/代號" at bounding box center [224, 241] width 115 height 20
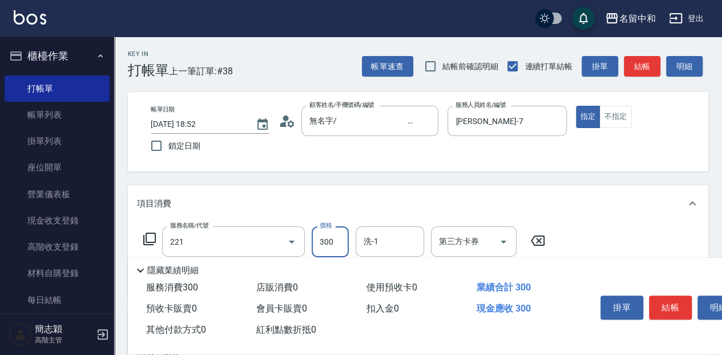
type input "洗髮300(221)"
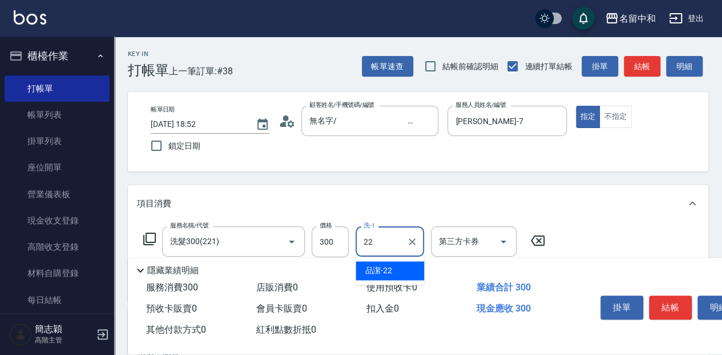
type input "品潔-22"
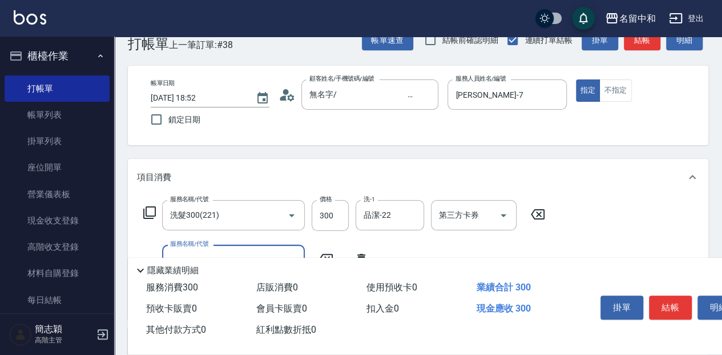
scroll to position [76, 0]
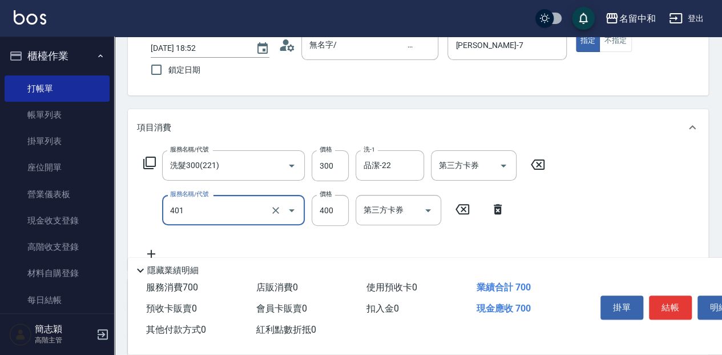
type input "剪髮(400)(401)"
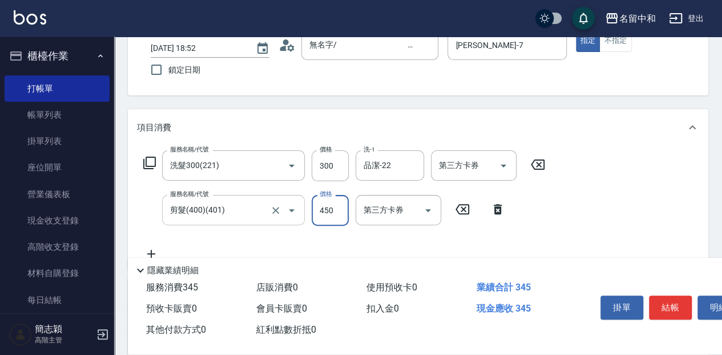
type input "450"
click at [667, 301] on button "結帳" at bounding box center [670, 307] width 43 height 24
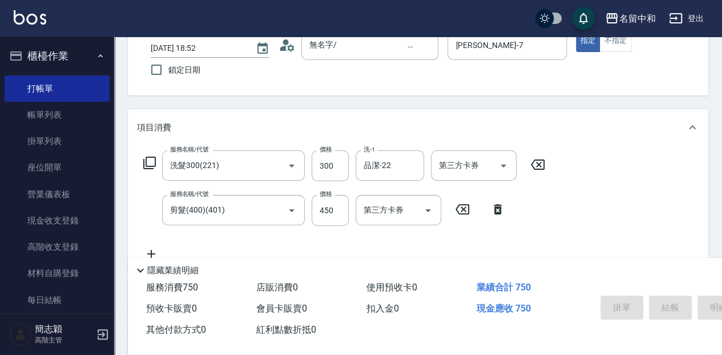
type input "[DATE] 19:15"
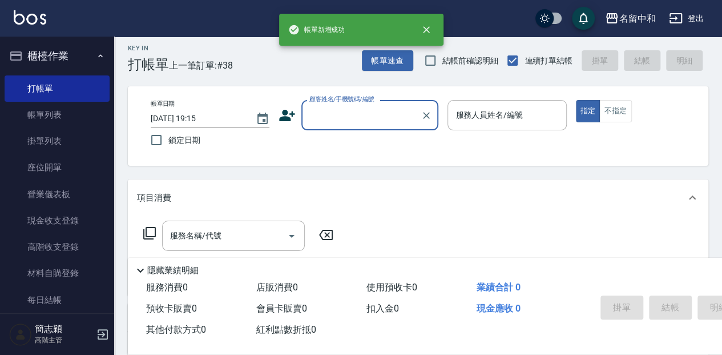
scroll to position [0, 0]
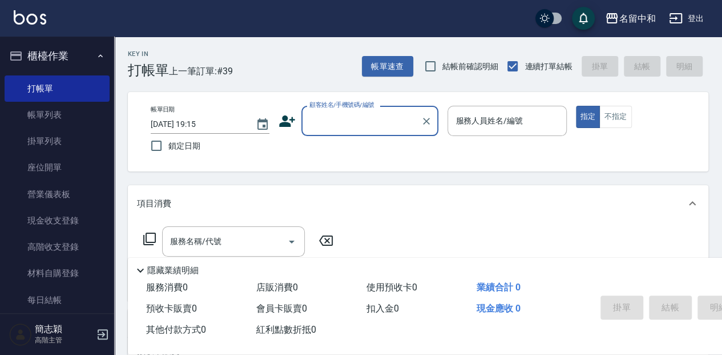
click at [376, 127] on input "顧客姓名/手機號碼/編號" at bounding box center [362, 121] width 110 height 20
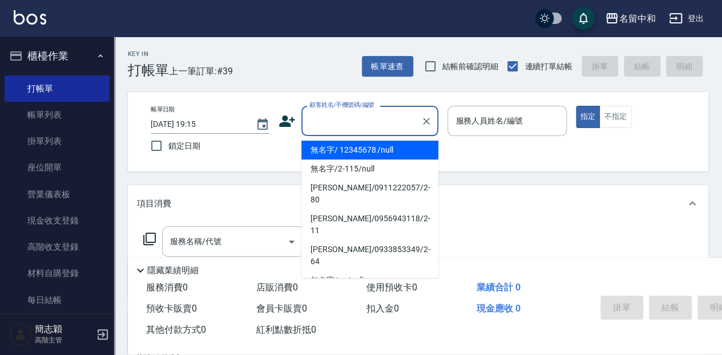
click at [375, 146] on li "無名字/ 12345678 /null" at bounding box center [369, 149] width 137 height 19
type input "無名字/ 12345678 /null"
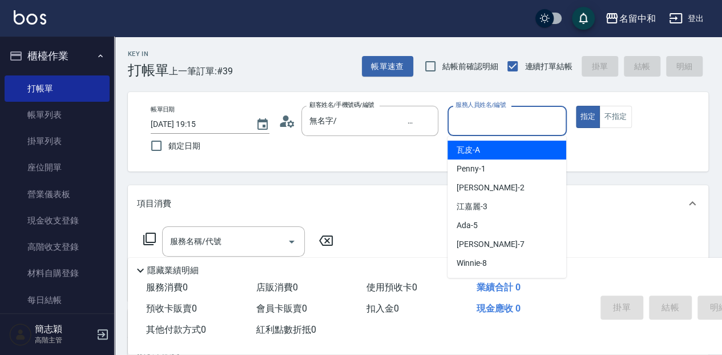
click at [499, 130] on input "服務人員姓名/編號" at bounding box center [507, 121] width 108 height 20
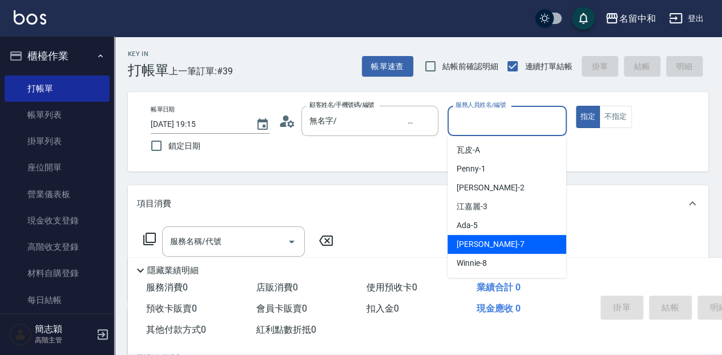
drag, startPoint x: 517, startPoint y: 248, endPoint x: 506, endPoint y: 251, distance: 11.8
click at [517, 248] on div "[PERSON_NAME] -7" at bounding box center [507, 244] width 119 height 19
type input "[PERSON_NAME]-7"
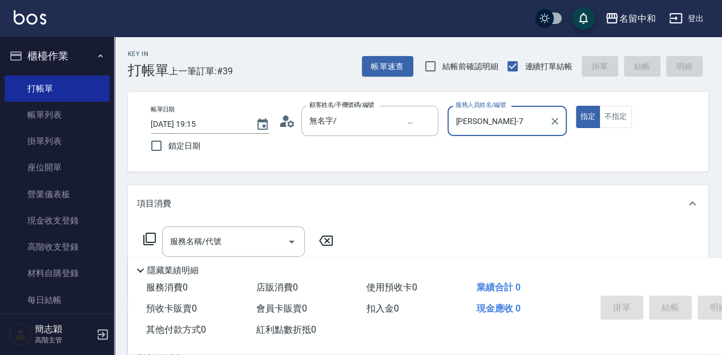
scroll to position [38, 0]
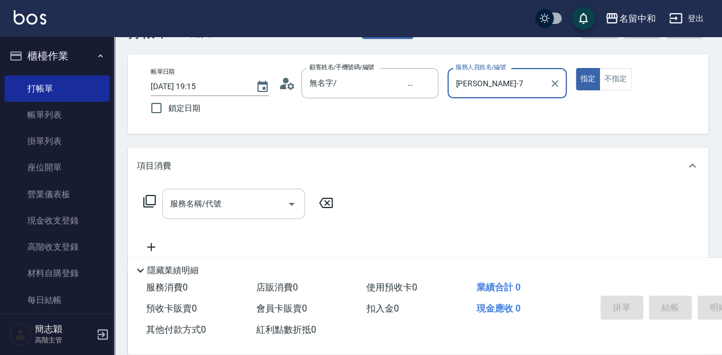
click at [196, 207] on input "服務名稱/代號" at bounding box center [224, 204] width 115 height 20
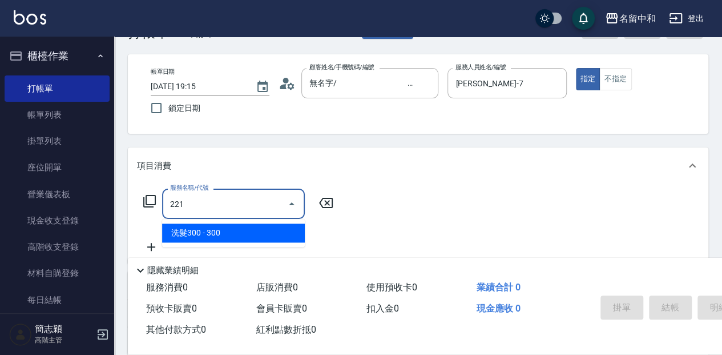
type input "洗髮300(221)"
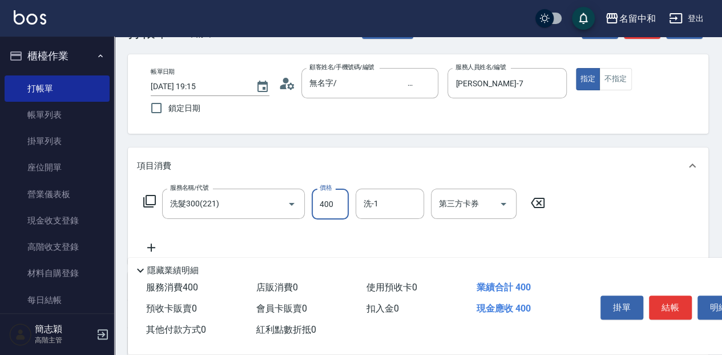
type input "400"
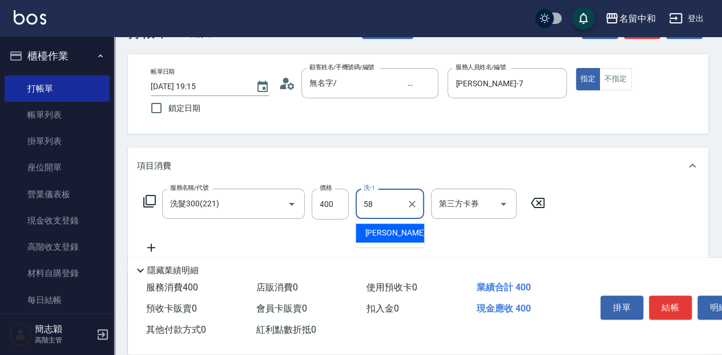
type input "[PERSON_NAME]-58"
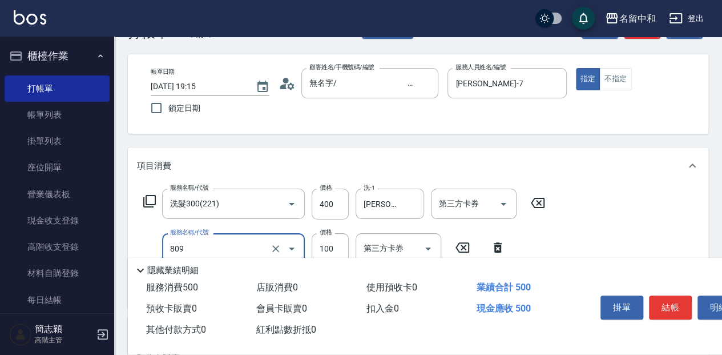
type input "精油[SPA]100(809)"
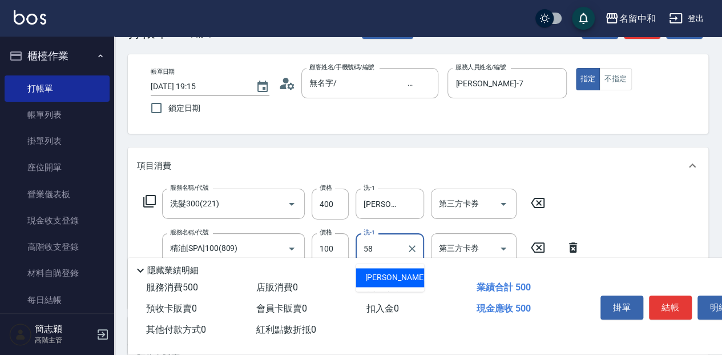
type input "[PERSON_NAME]-58"
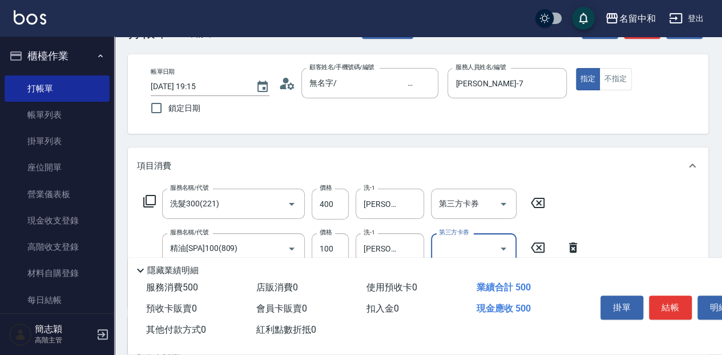
click at [657, 305] on button "結帳" at bounding box center [670, 307] width 43 height 24
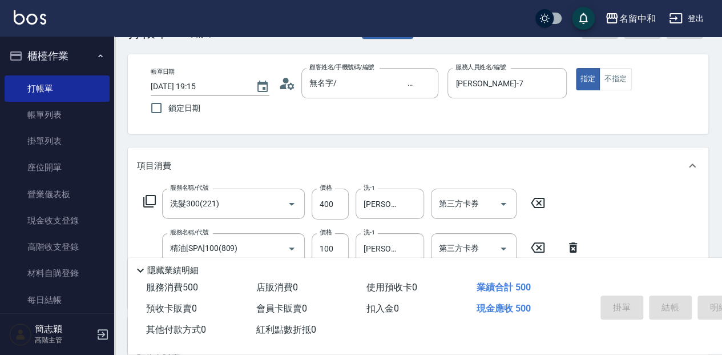
type input "[DATE] 19:16"
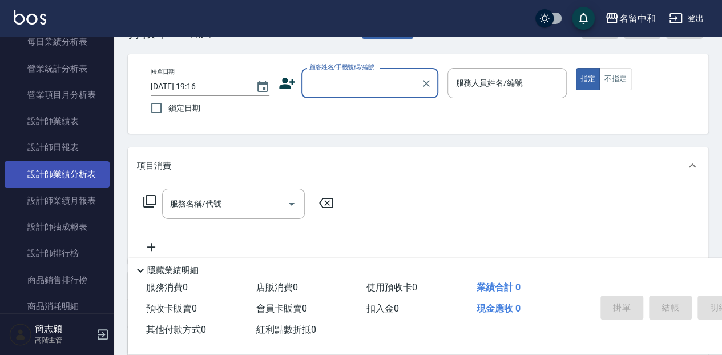
scroll to position [723, 0]
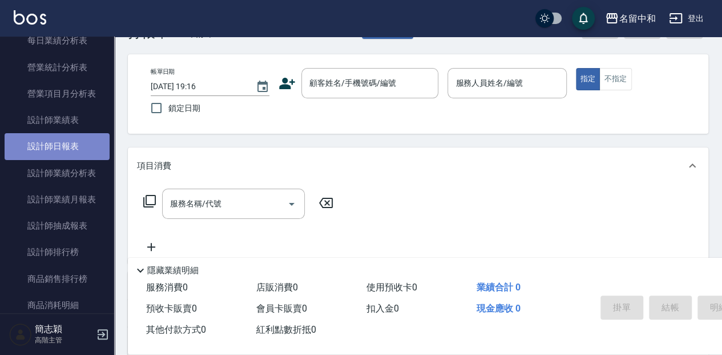
click at [79, 147] on link "設計師日報表" at bounding box center [57, 146] width 105 height 26
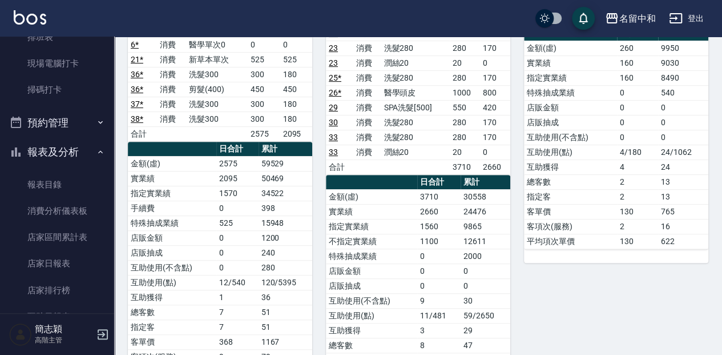
scroll to position [266, 0]
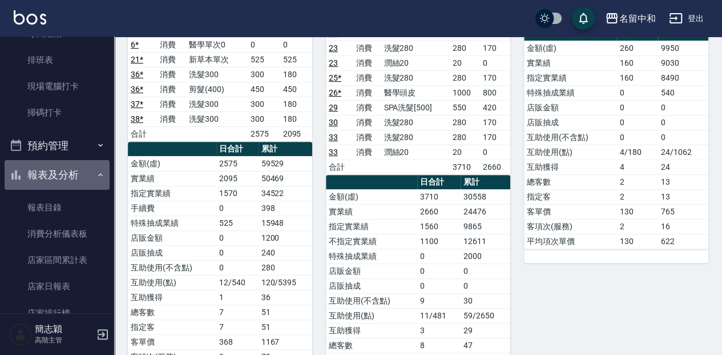
click at [67, 178] on button "報表及分析" at bounding box center [57, 175] width 105 height 30
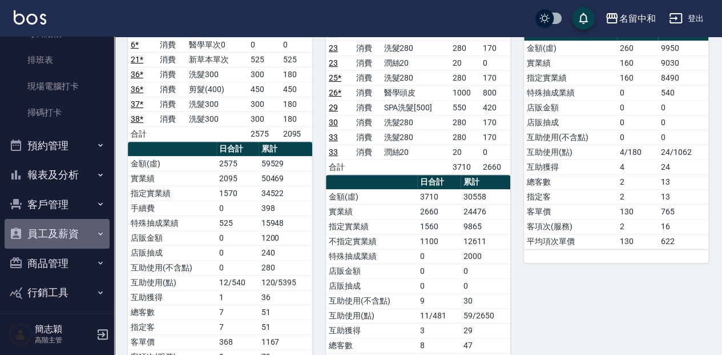
click at [57, 233] on button "員工及薪資" at bounding box center [57, 234] width 105 height 30
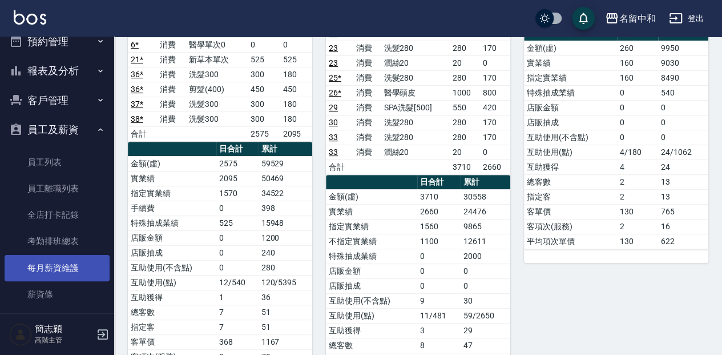
scroll to position [380, 0]
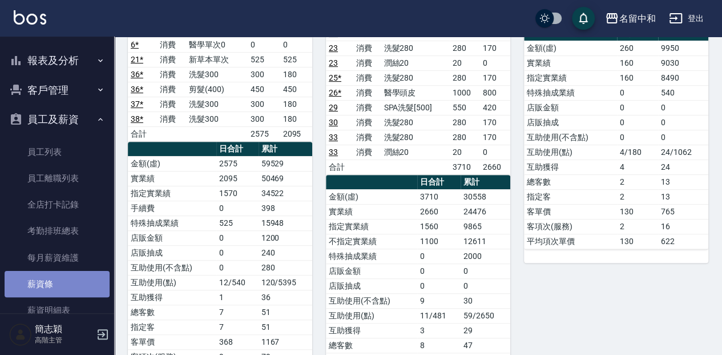
click at [67, 277] on link "薪資條" at bounding box center [57, 284] width 105 height 26
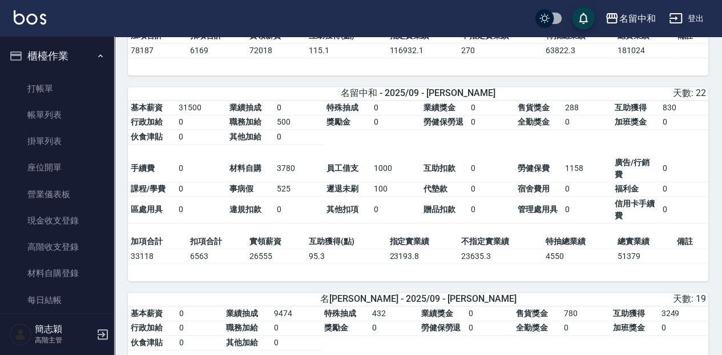
scroll to position [190, 0]
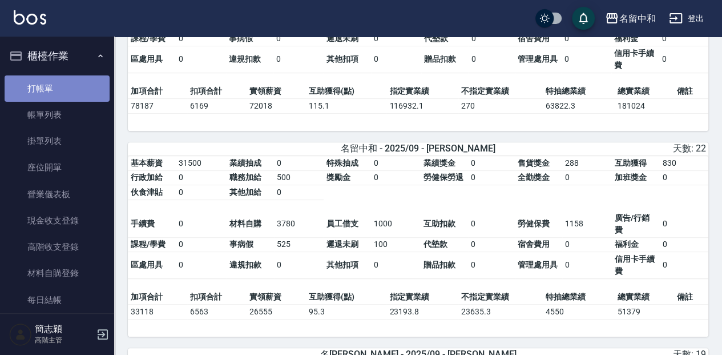
click at [75, 86] on link "打帳單" at bounding box center [57, 88] width 105 height 26
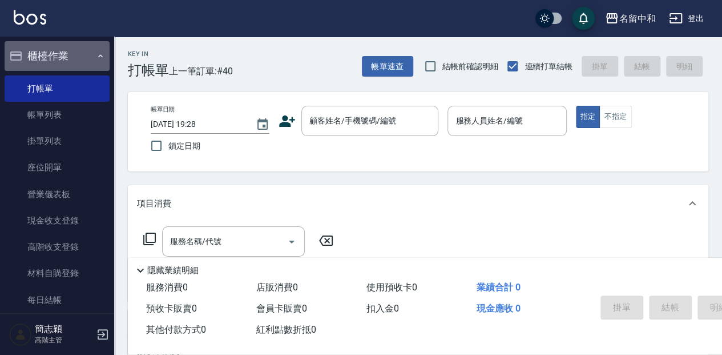
click at [91, 61] on button "櫃檯作業" at bounding box center [57, 56] width 105 height 30
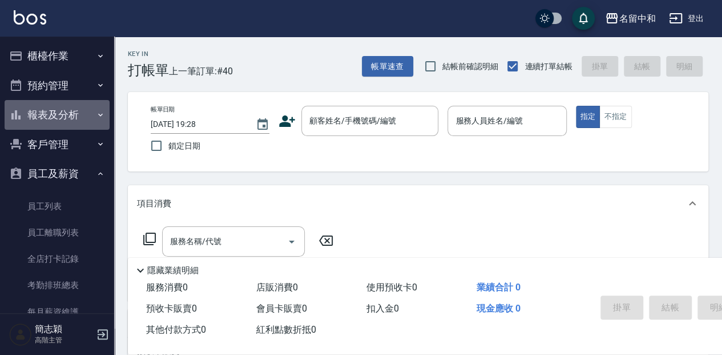
click at [73, 116] on button "報表及分析" at bounding box center [57, 115] width 105 height 30
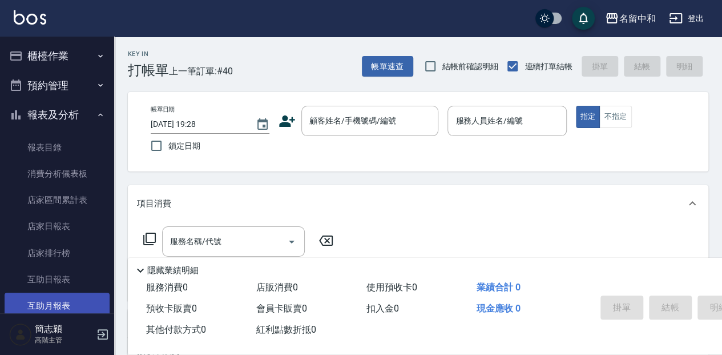
click at [78, 297] on link "互助月報表" at bounding box center [57, 305] width 105 height 26
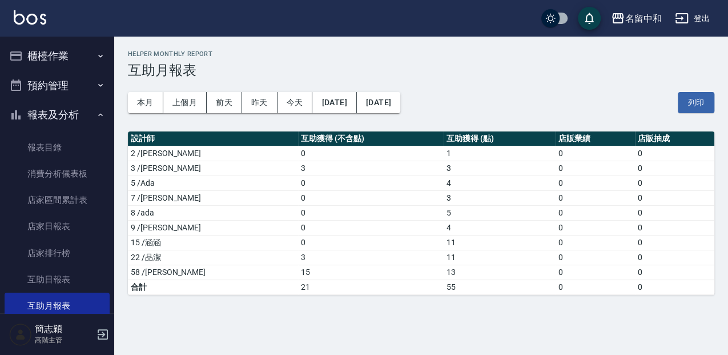
click at [73, 118] on button "報表及分析" at bounding box center [57, 115] width 105 height 30
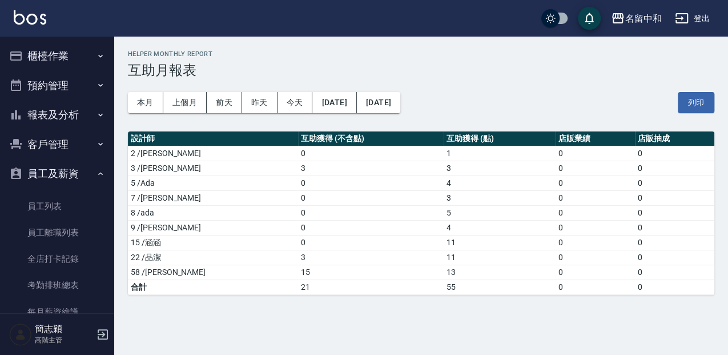
click at [53, 54] on button "櫃檯作業" at bounding box center [57, 56] width 105 height 30
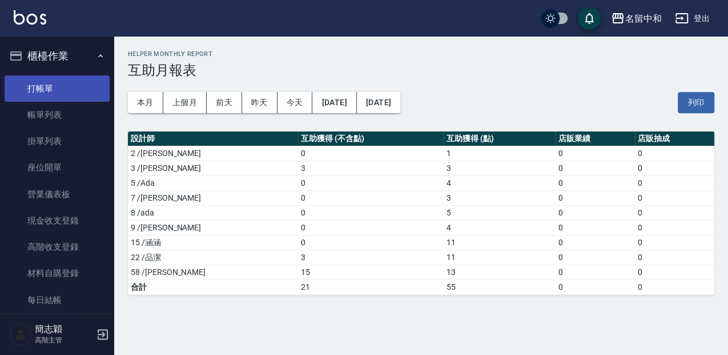
click at [67, 86] on link "打帳單" at bounding box center [57, 88] width 105 height 26
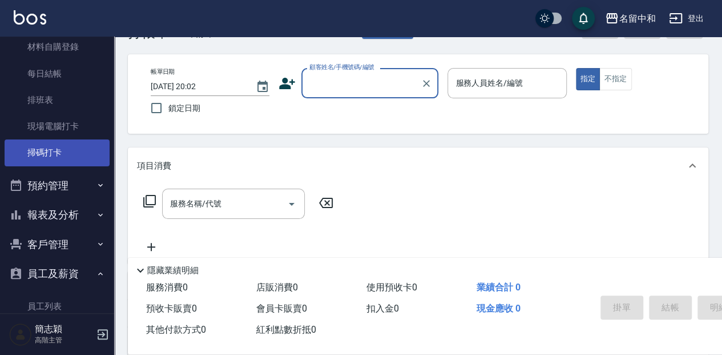
scroll to position [219, 0]
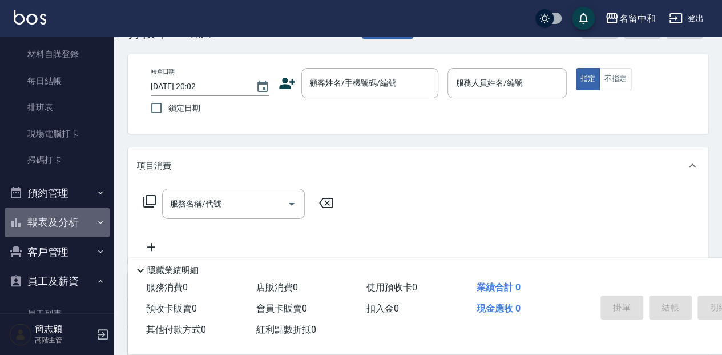
click at [66, 222] on button "報表及分析" at bounding box center [57, 222] width 105 height 30
click at [66, 228] on button "報表及分析" at bounding box center [57, 222] width 105 height 30
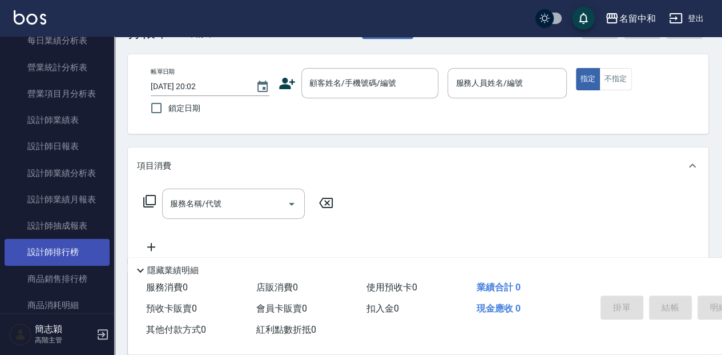
scroll to position [751, 0]
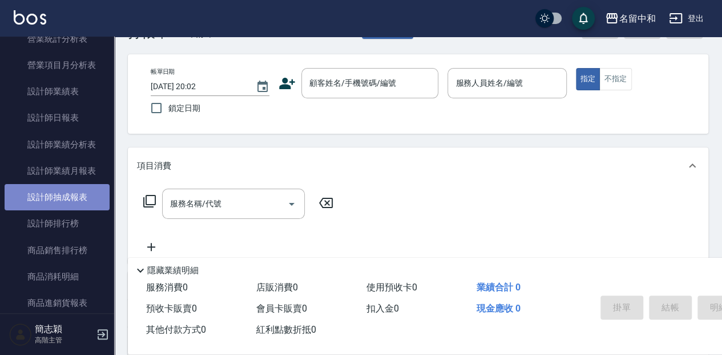
click at [72, 196] on link "設計師抽成報表" at bounding box center [57, 197] width 105 height 26
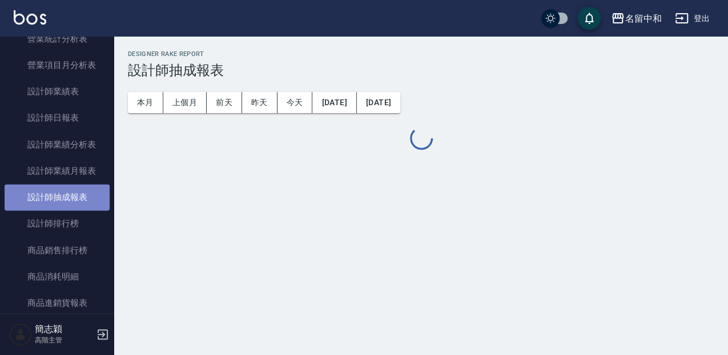
click at [72, 196] on link "設計師抽成報表" at bounding box center [57, 197] width 105 height 26
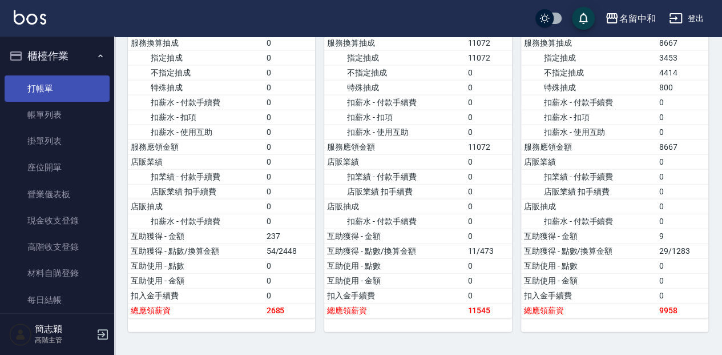
click at [46, 87] on link "打帳單" at bounding box center [57, 88] width 105 height 26
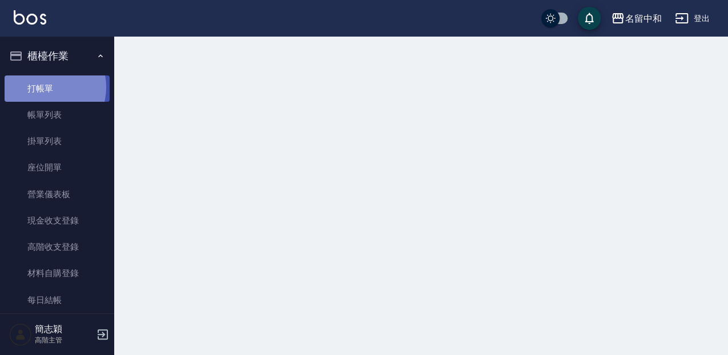
click at [46, 87] on link "打帳單" at bounding box center [57, 88] width 105 height 26
